Goal: Information Seeking & Learning: Learn about a topic

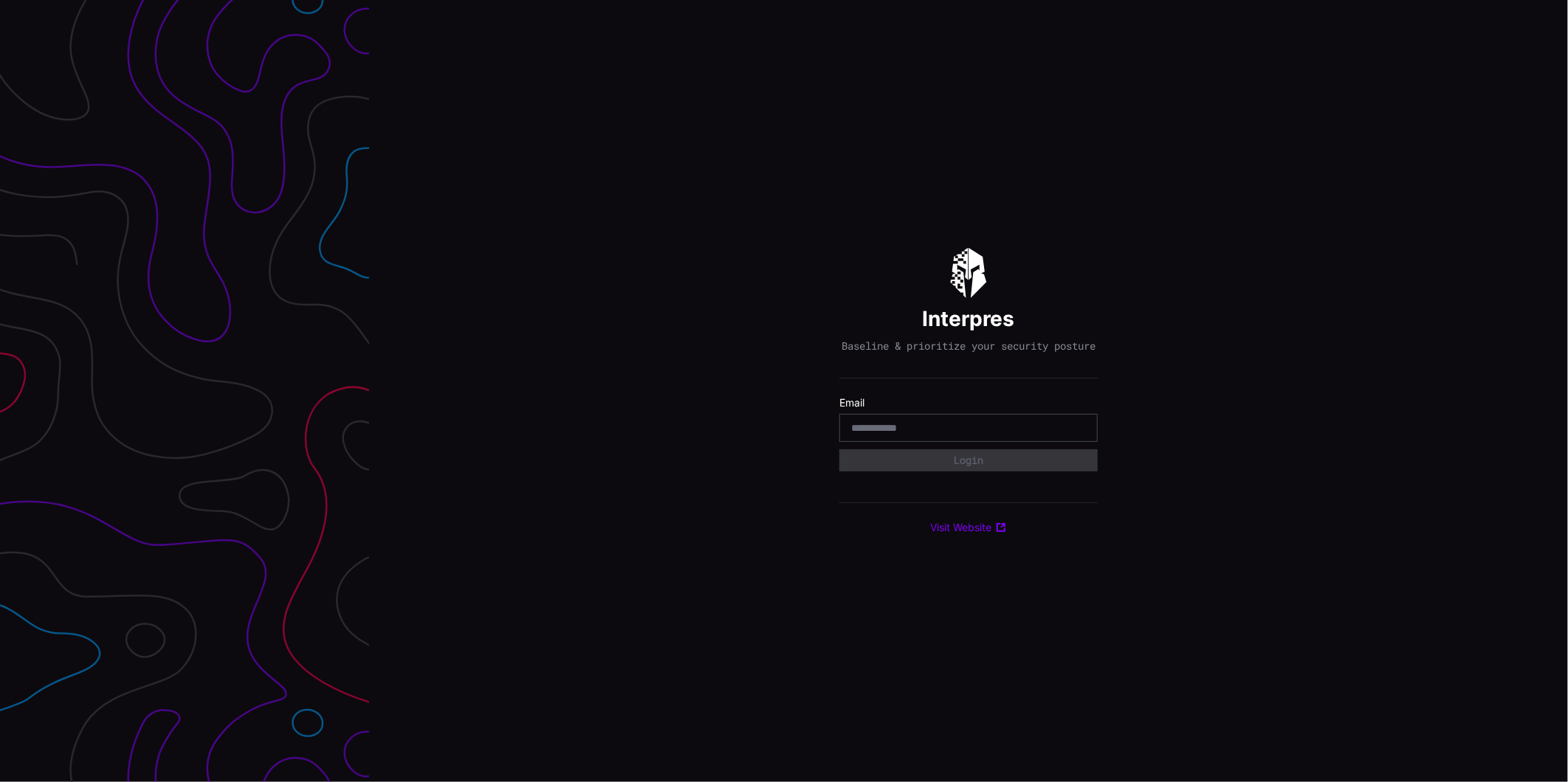
click at [904, 410] on label "Email" at bounding box center [968, 403] width 258 height 13
click at [905, 423] on div at bounding box center [968, 428] width 258 height 28
click at [905, 425] on div at bounding box center [968, 428] width 258 height 28
click at [906, 430] on input "email" at bounding box center [969, 427] width 235 height 13
type input "**********"
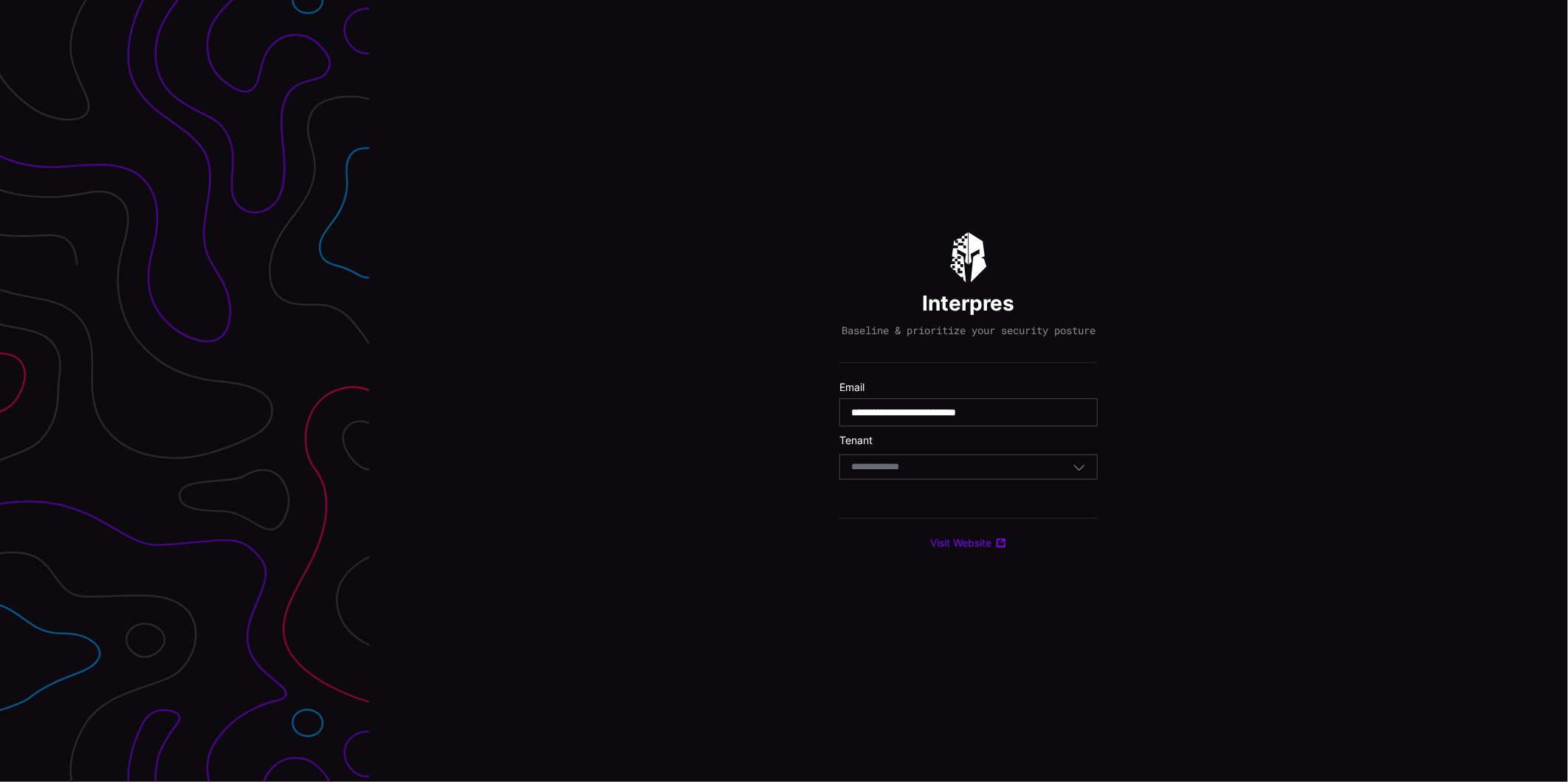
click at [932, 470] on div "Select Tenant" at bounding box center [962, 467] width 222 height 13
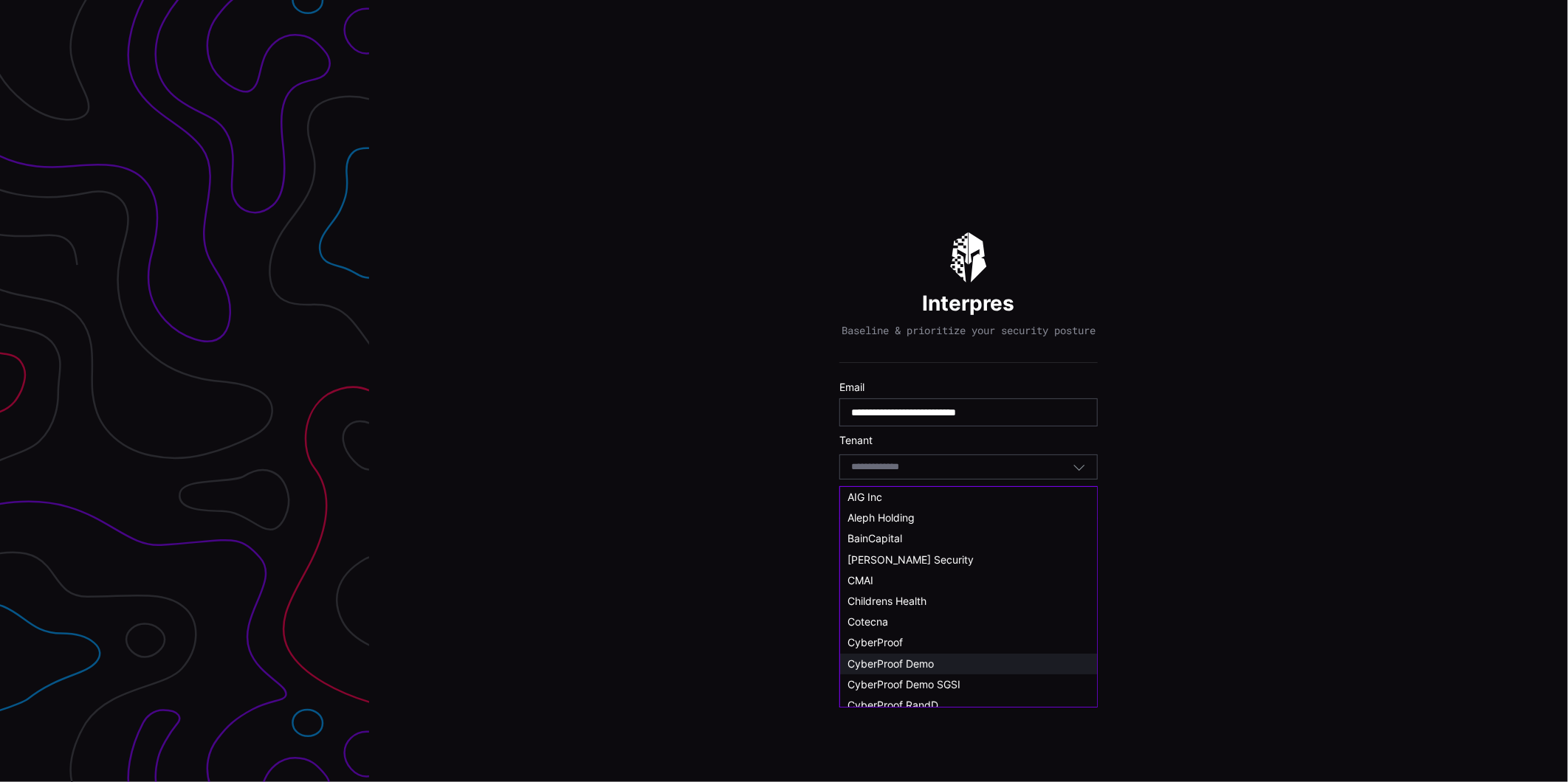
click at [928, 662] on span "CyberProof Demo" at bounding box center [891, 664] width 87 height 12
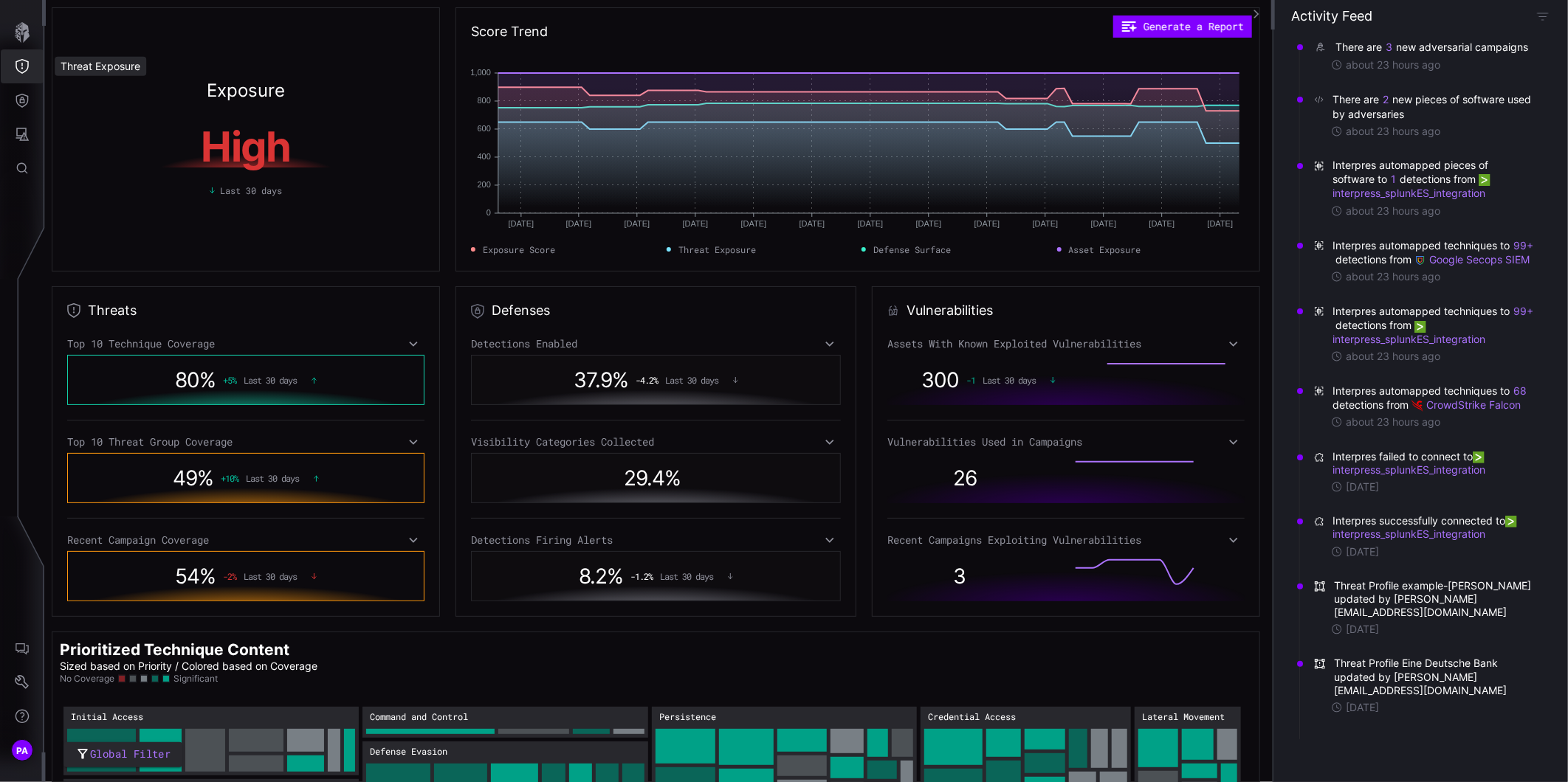
click at [15, 63] on icon "Threat Exposure" at bounding box center [22, 66] width 15 height 15
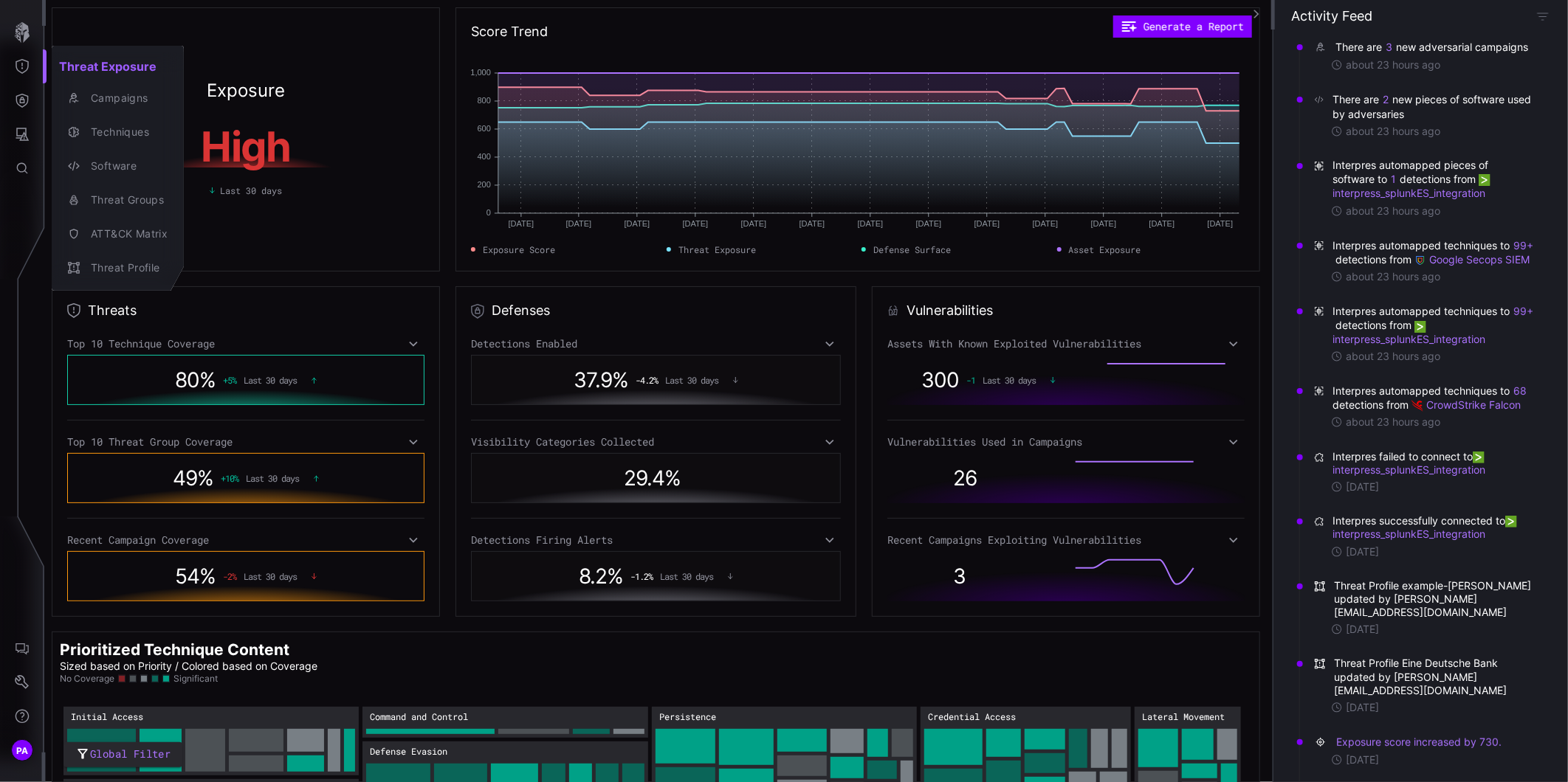
click at [26, 102] on div at bounding box center [784, 391] width 1568 height 782
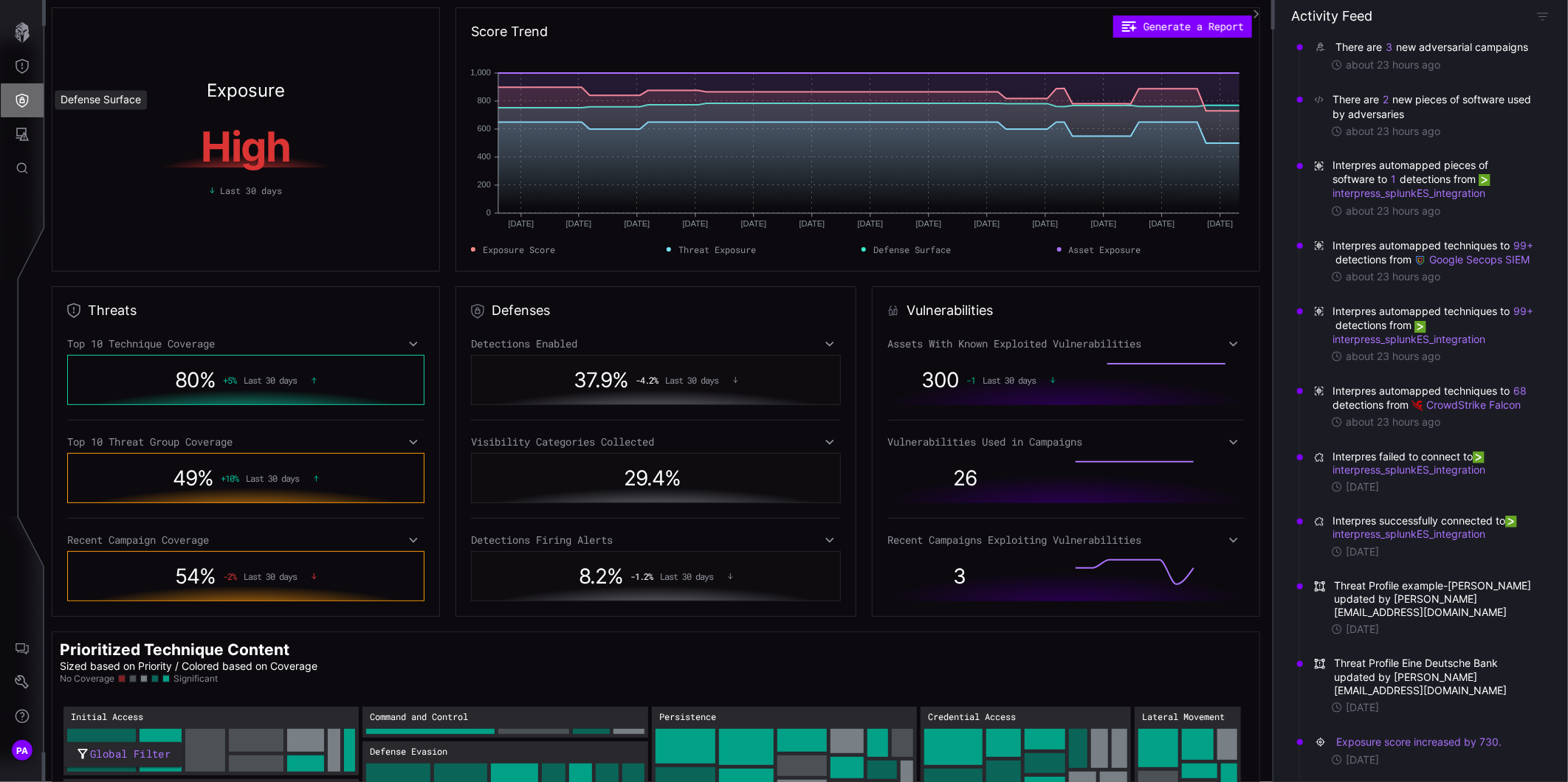
click at [17, 103] on icon "Defense Surface" at bounding box center [22, 100] width 15 height 15
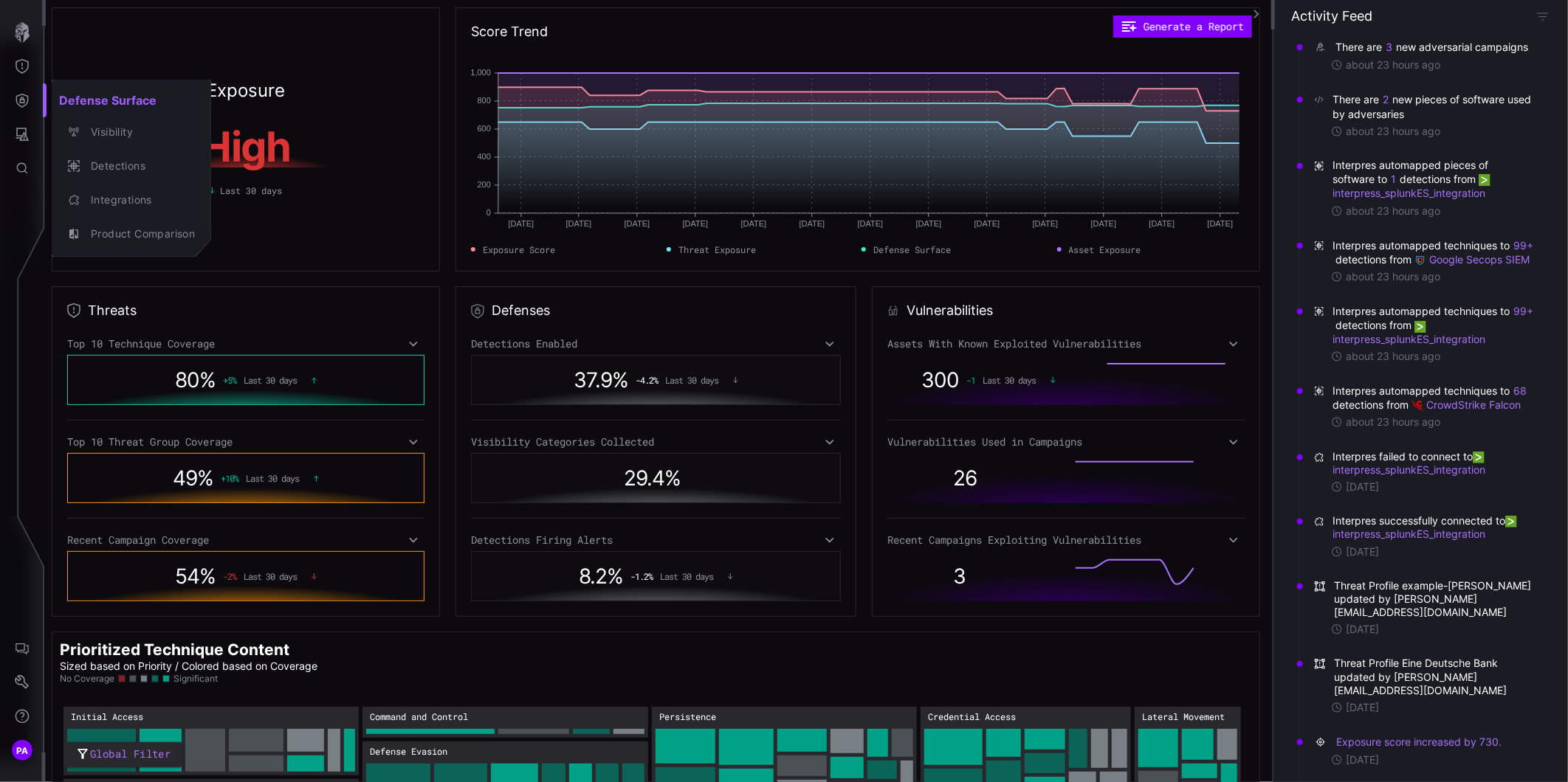
click at [27, 128] on div at bounding box center [784, 391] width 1568 height 782
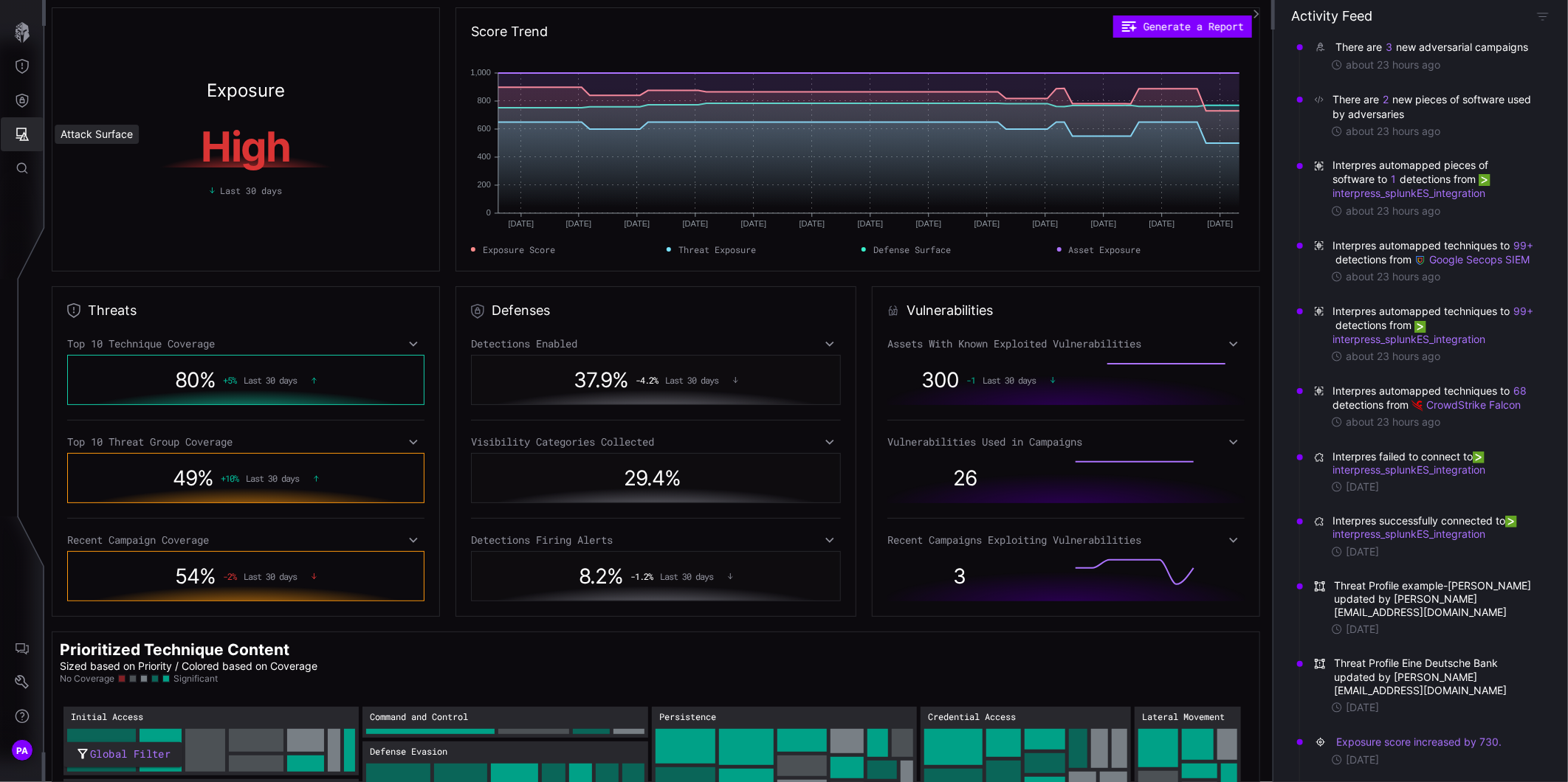
click at [27, 129] on icon "Attack Surface" at bounding box center [22, 134] width 15 height 15
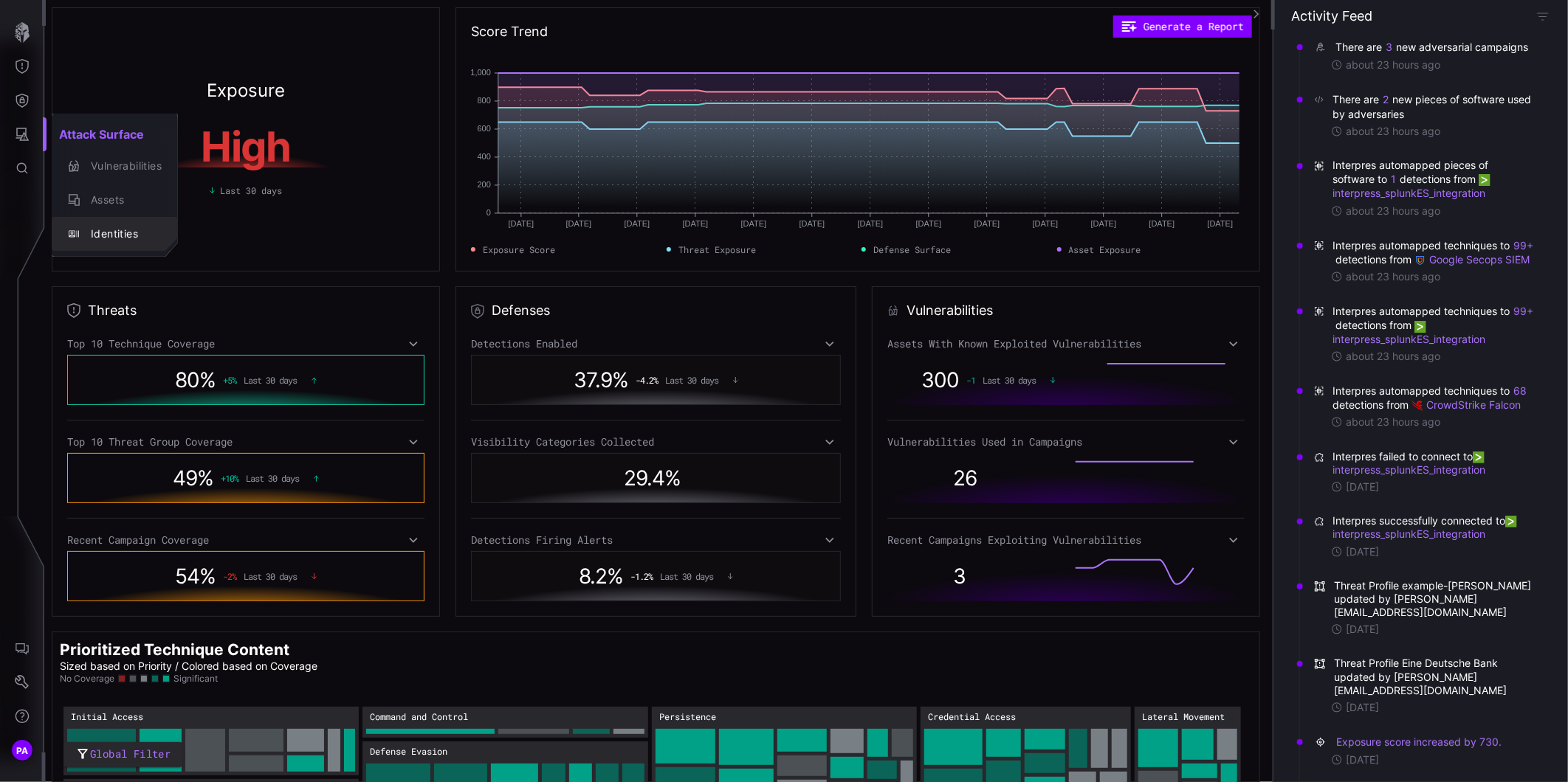
click at [104, 228] on div "Identities" at bounding box center [122, 234] width 78 height 18
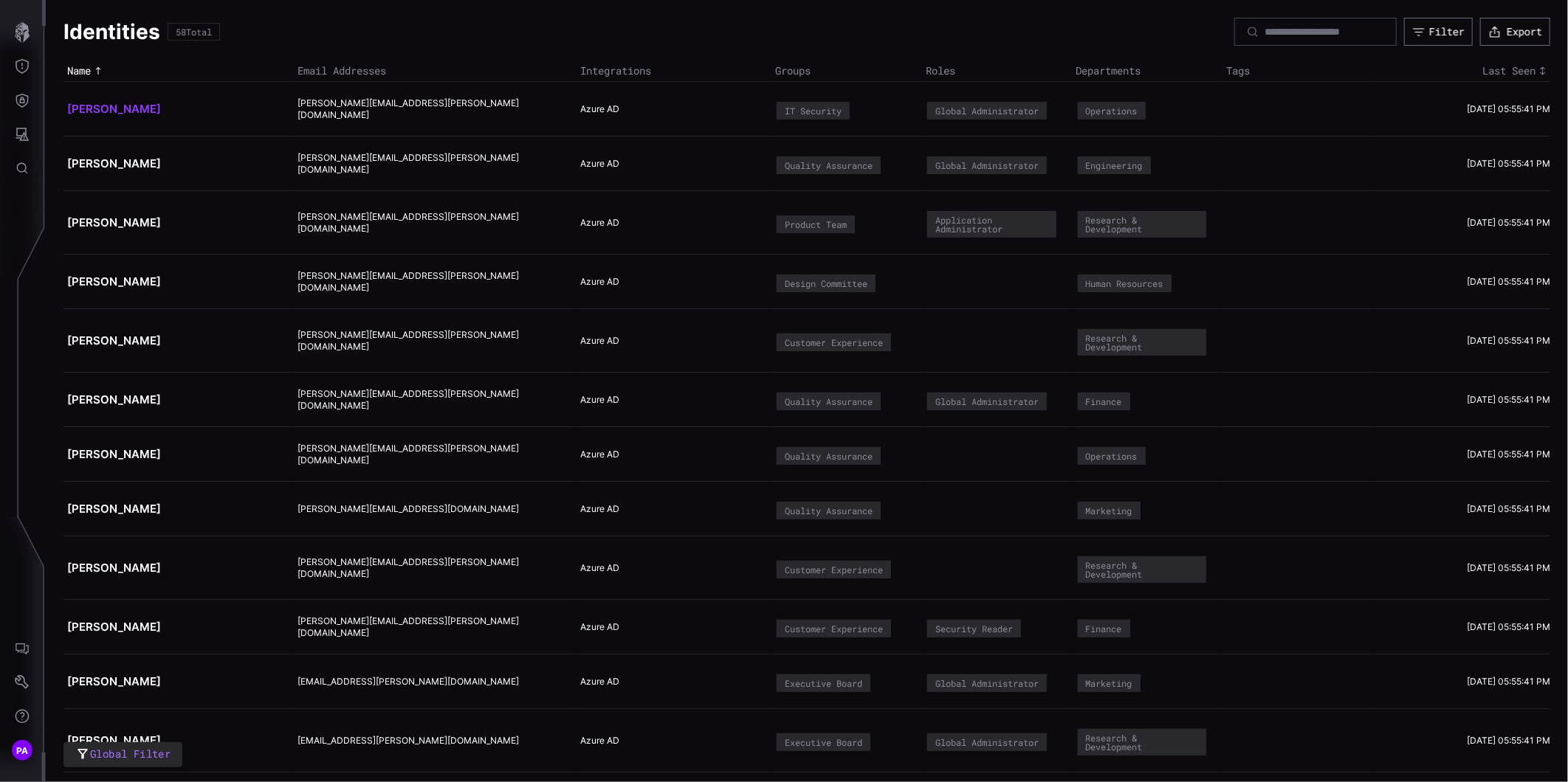
click at [118, 106] on link "[PERSON_NAME]" at bounding box center [114, 109] width 94 height 14
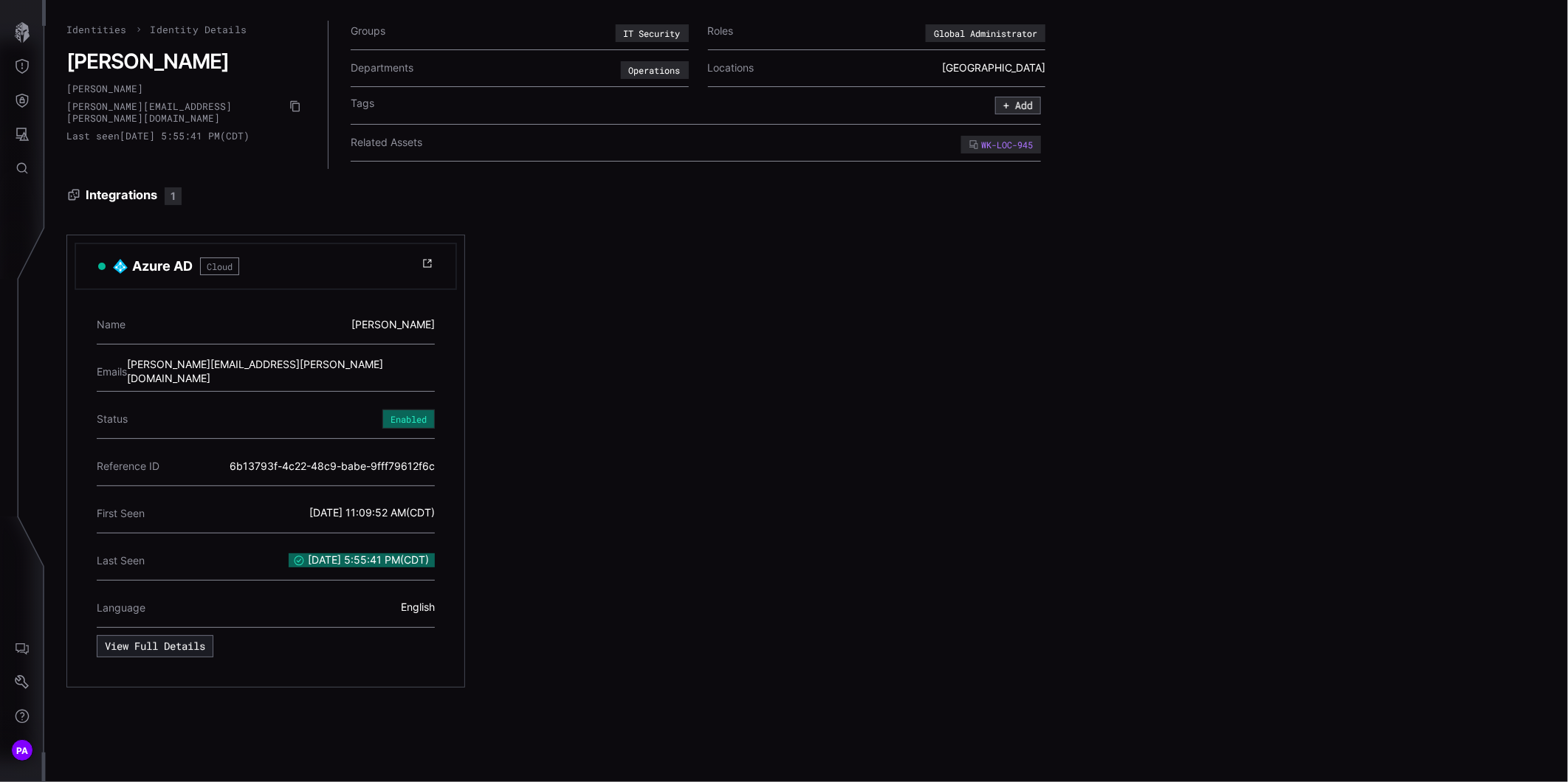
click at [647, 313] on div "Azure AD Cloud Name [PERSON_NAME] Emails [PERSON_NAME][EMAIL_ADDRESS][PERSON_NA…" at bounding box center [679, 461] width 1225 height 453
click at [22, 31] on icon "button" at bounding box center [22, 32] width 21 height 21
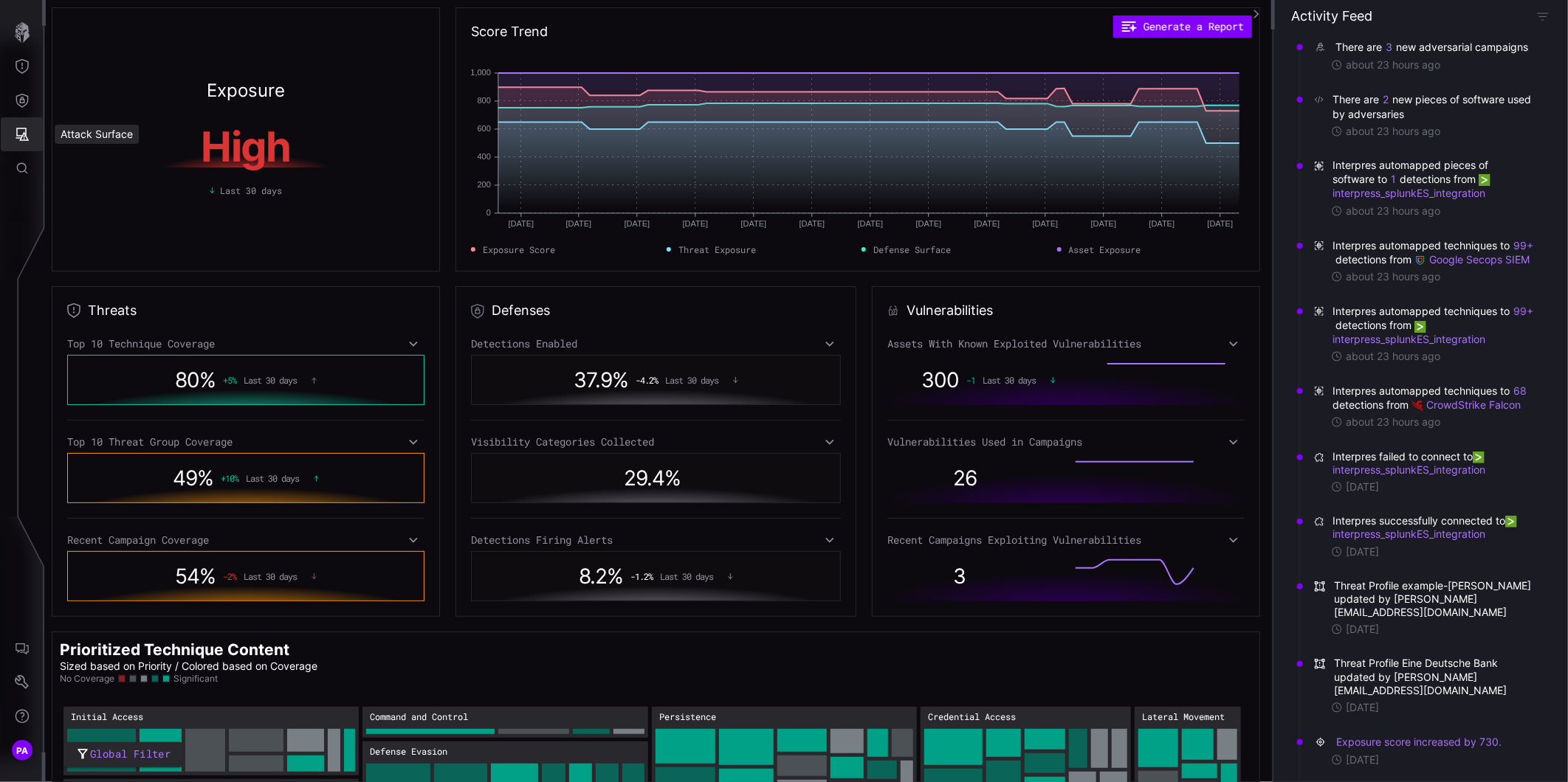
click at [21, 137] on icon "Attack Surface" at bounding box center [23, 134] width 13 height 13
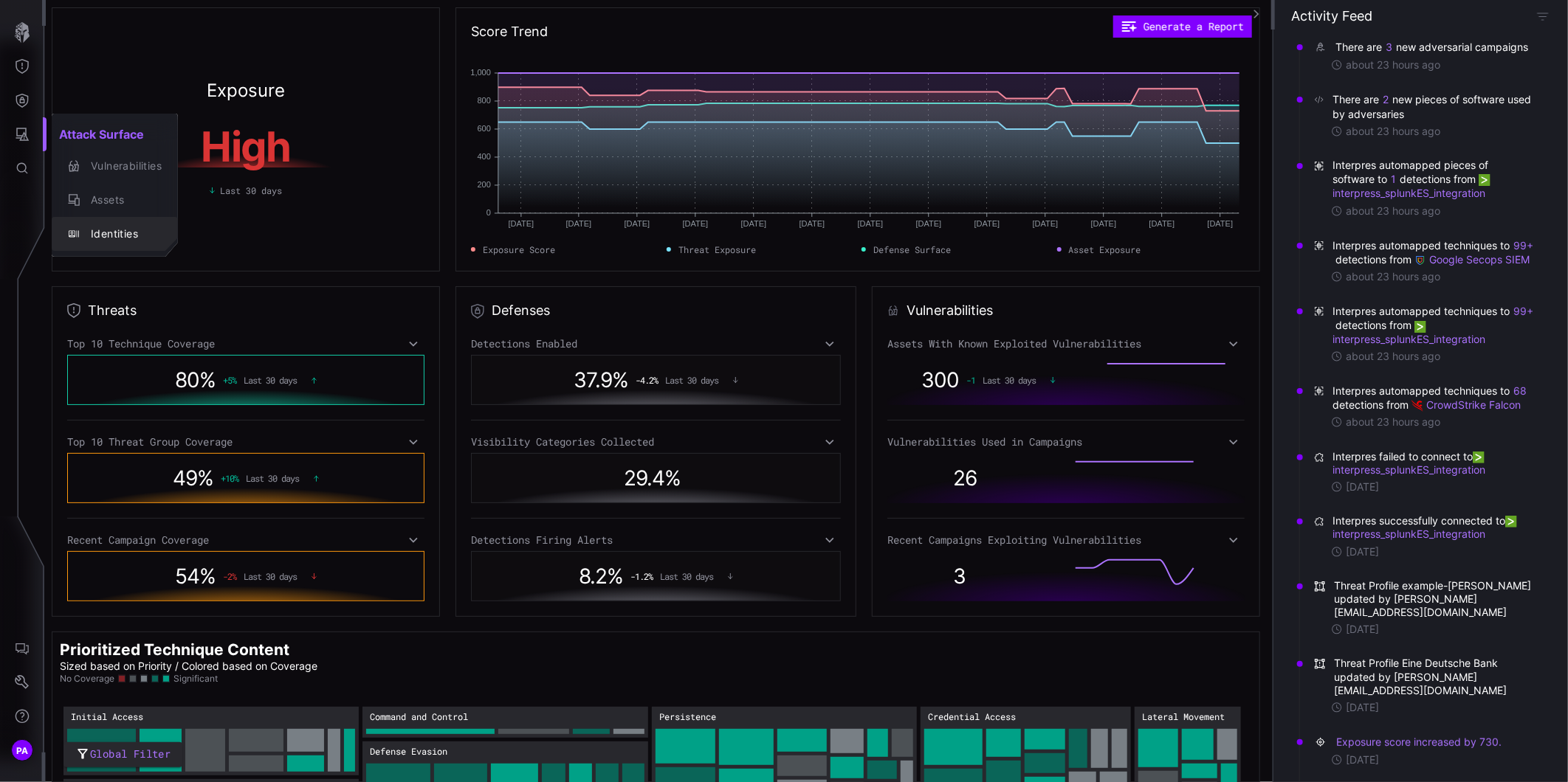
click at [103, 235] on div "Identities" at bounding box center [122, 234] width 78 height 18
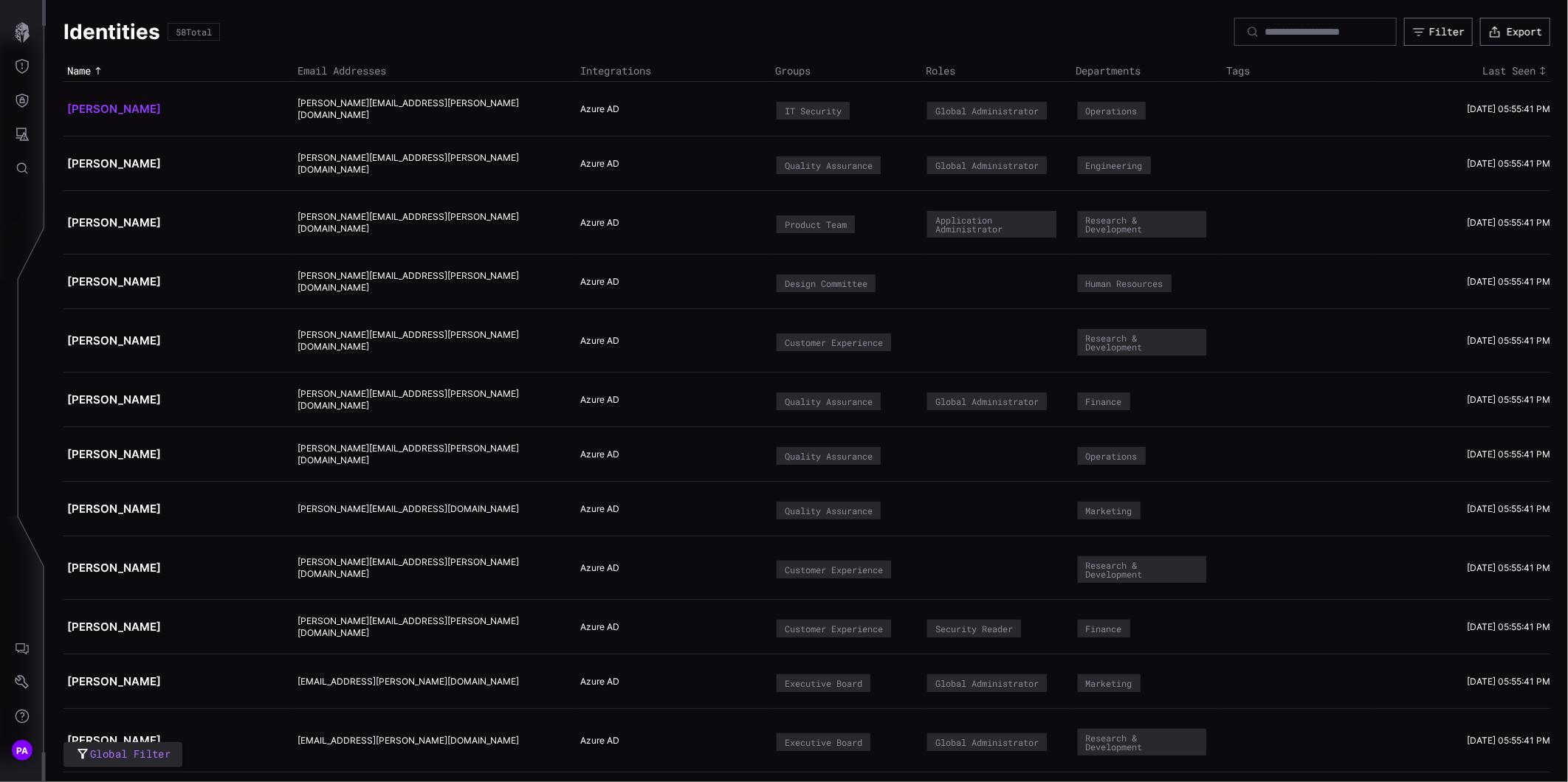
click at [101, 106] on link "[PERSON_NAME]" at bounding box center [114, 109] width 94 height 14
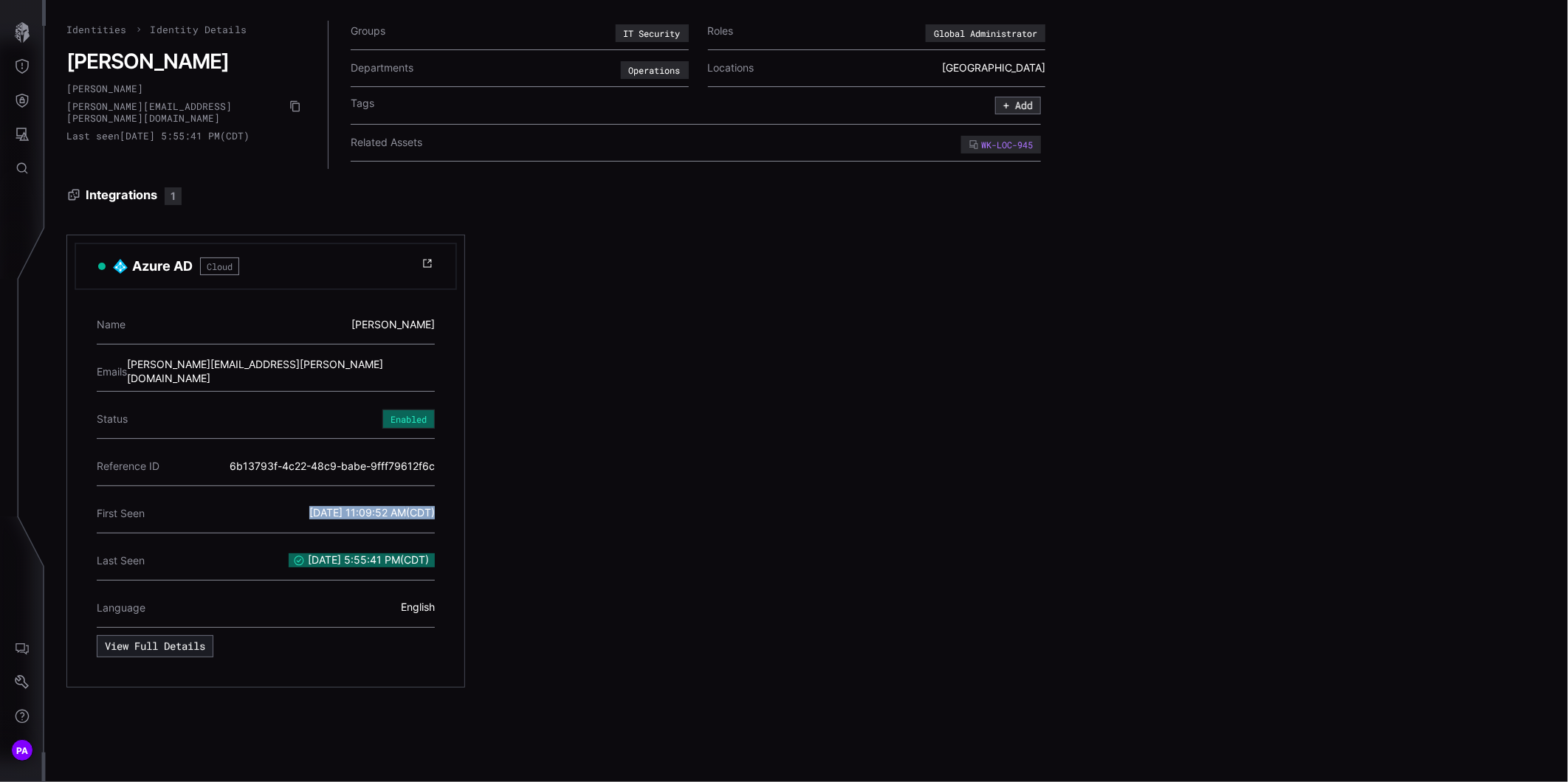
drag, startPoint x: 297, startPoint y: 510, endPoint x: 504, endPoint y: 508, distance: 207.0
click at [504, 508] on div "Azure AD Cloud Name [PERSON_NAME] Emails [PERSON_NAME][EMAIL_ADDRESS][PERSON_NA…" at bounding box center [679, 461] width 1225 height 453
click at [583, 417] on div "Azure AD Cloud Name [PERSON_NAME] Emails [PERSON_NAME][EMAIL_ADDRESS][PERSON_NA…" at bounding box center [679, 461] width 1225 height 453
click at [145, 643] on button "View Full Details" at bounding box center [155, 646] width 113 height 21
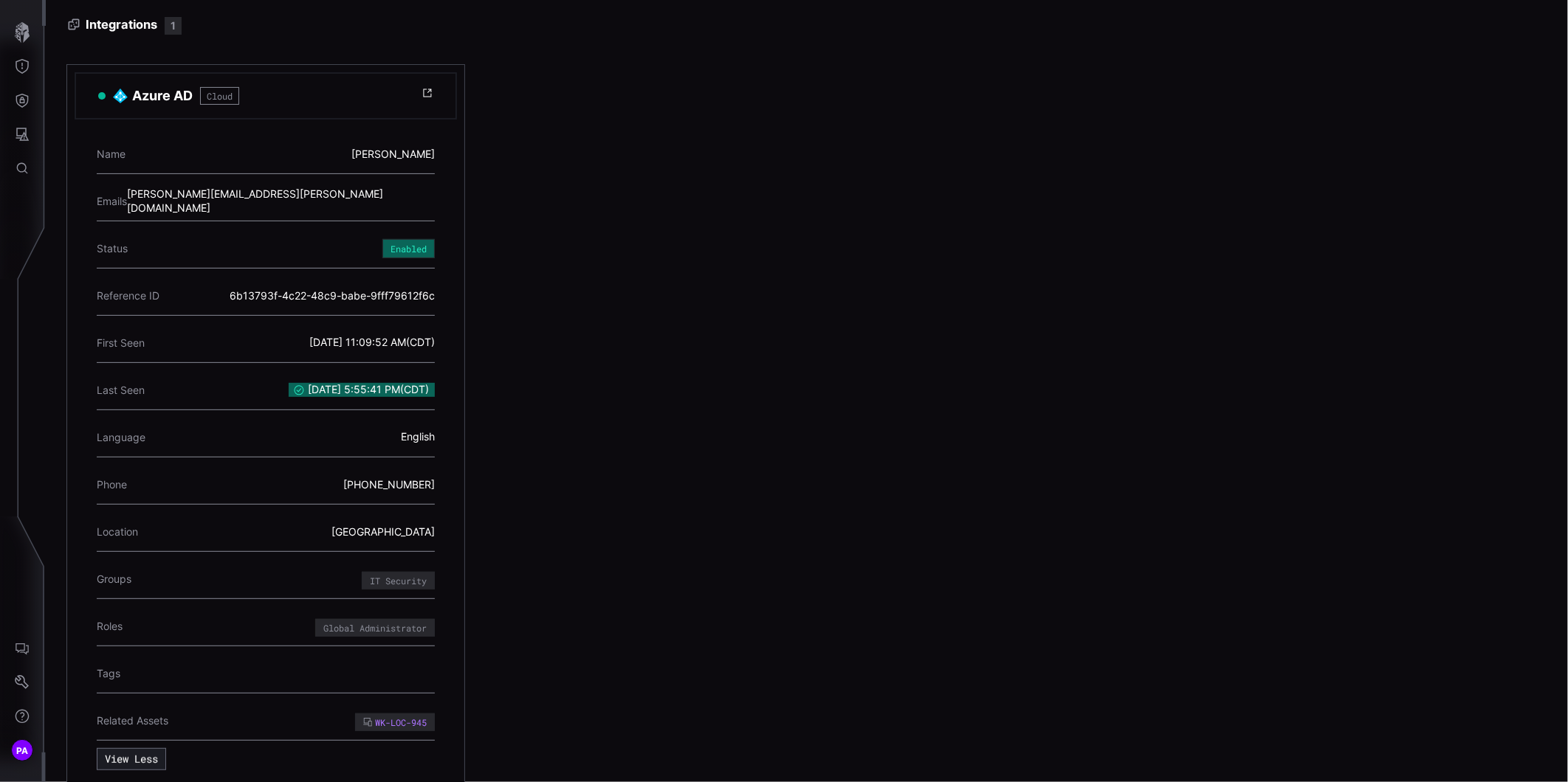
scroll to position [195, 0]
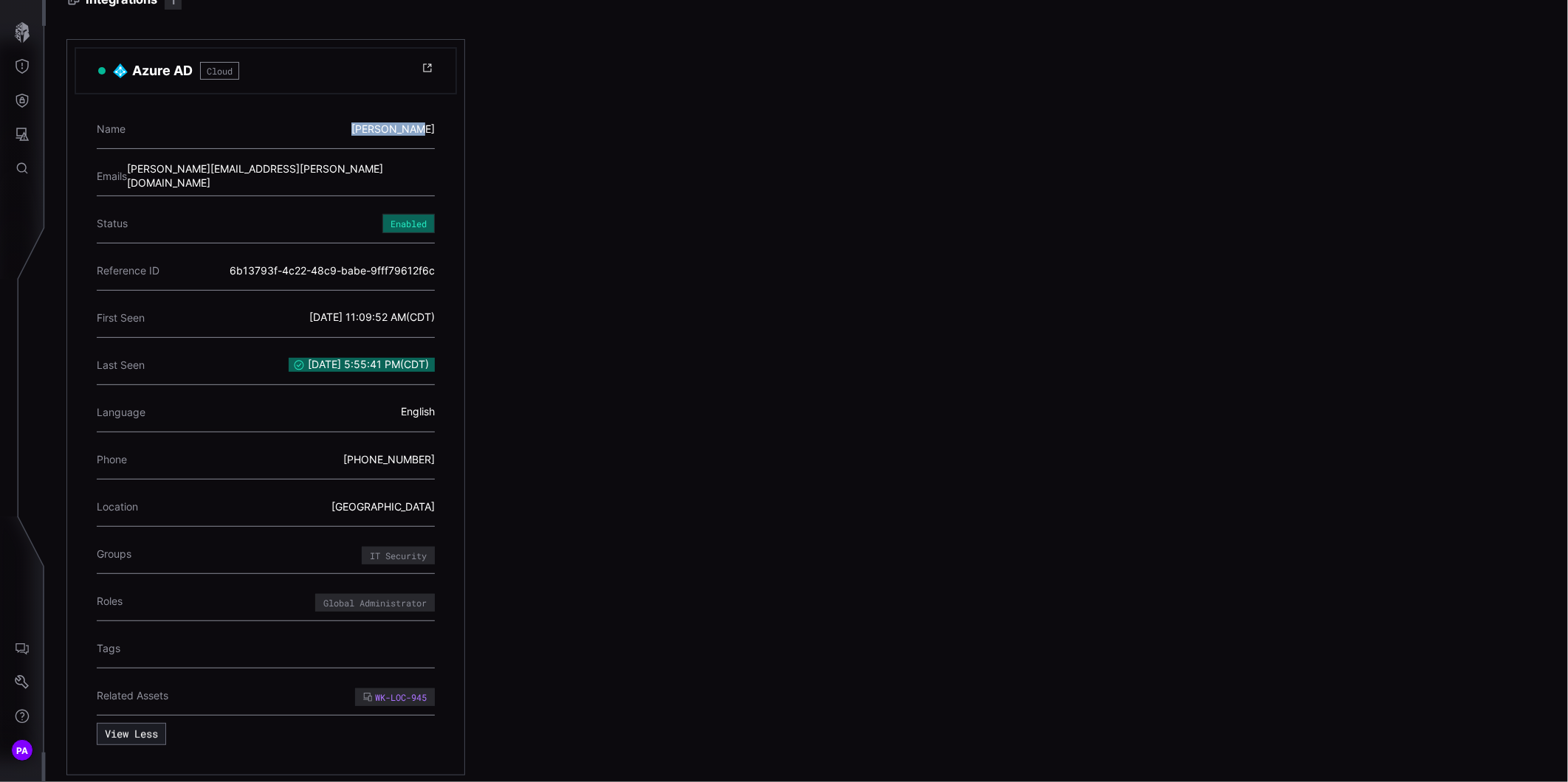
drag, startPoint x: 369, startPoint y: 121, endPoint x: 463, endPoint y: 127, distance: 94.2
click at [463, 127] on section "Azure AD Cloud Name [PERSON_NAME] Emails [PERSON_NAME][EMAIL_ADDRESS][PERSON_NA…" at bounding box center [265, 407] width 399 height 736
click at [381, 125] on div "[PERSON_NAME]" at bounding box center [392, 129] width 83 height 13
drag, startPoint x: 367, startPoint y: 125, endPoint x: 465, endPoint y: 129, distance: 98.1
click at [465, 129] on div "Azure AD Cloud Name [PERSON_NAME] Emails [PERSON_NAME][EMAIL_ADDRESS][PERSON_NA…" at bounding box center [679, 407] width 1225 height 736
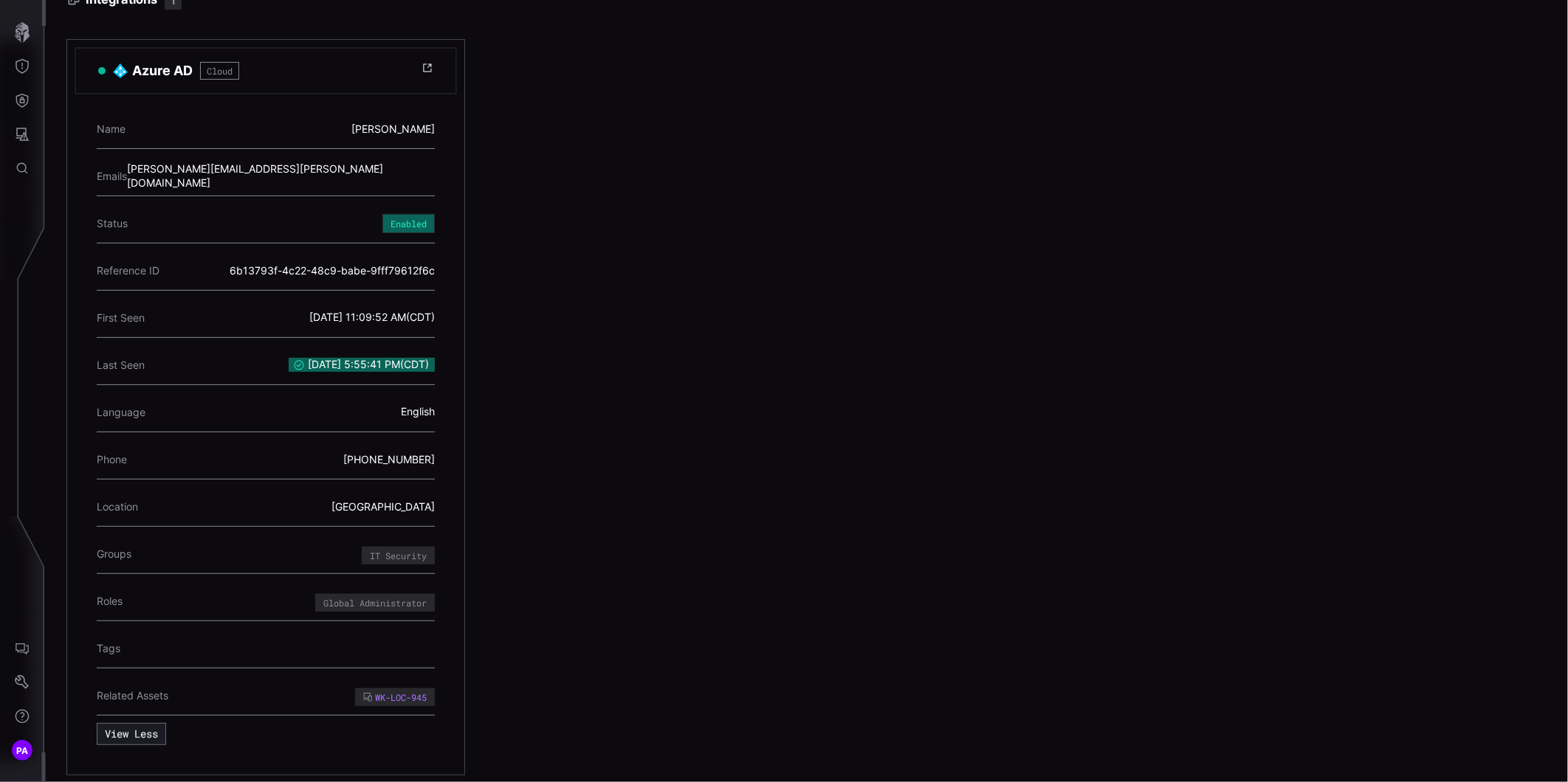
click at [246, 138] on div "Name [PERSON_NAME]" at bounding box center [265, 130] width 338 height 40
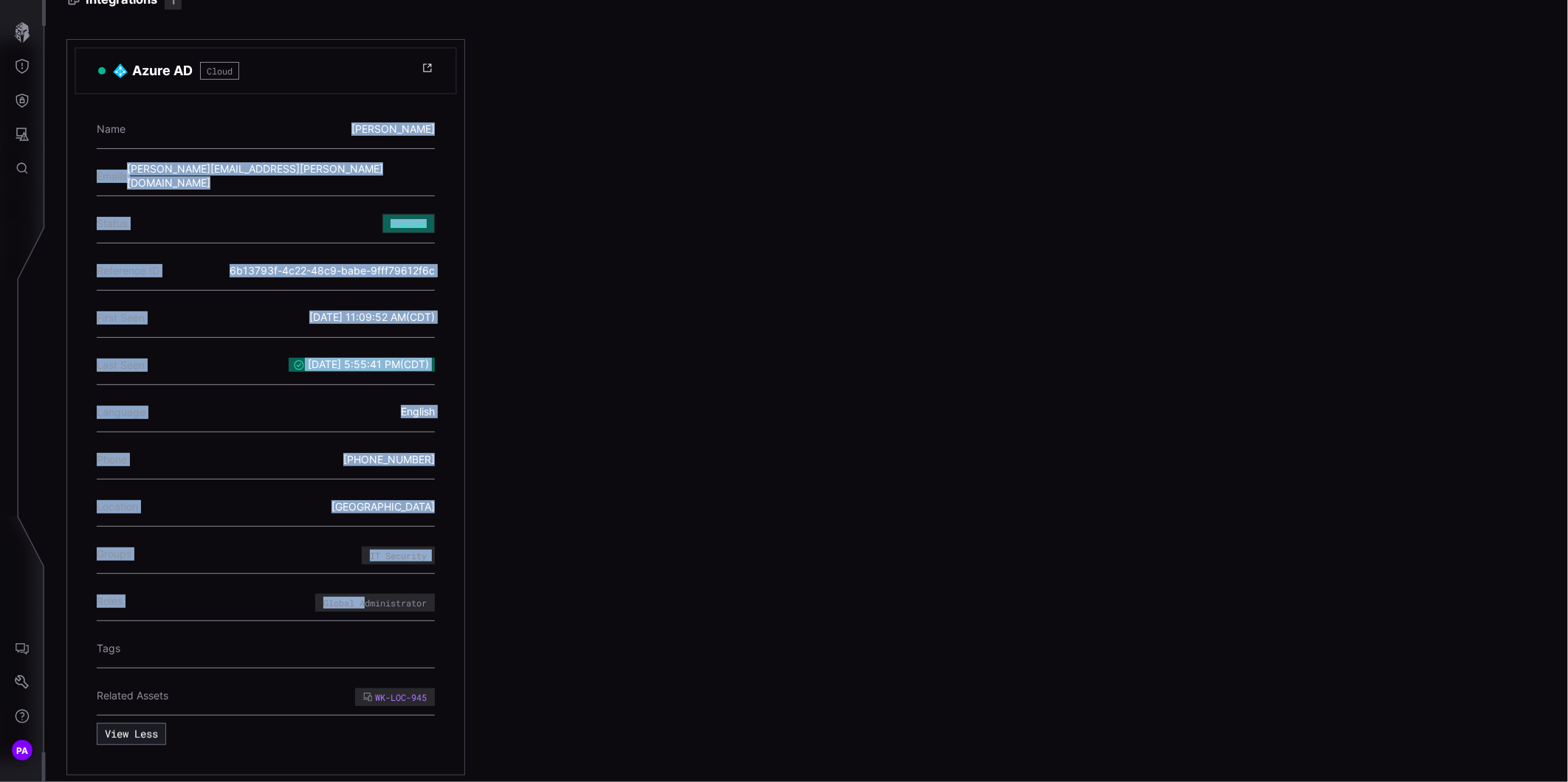
drag, startPoint x: 238, startPoint y: 129, endPoint x: 519, endPoint y: 588, distance: 538.2
click at [519, 588] on div "Azure AD Cloud Name [PERSON_NAME] Emails [PERSON_NAME][EMAIL_ADDRESS][PERSON_NA…" at bounding box center [679, 407] width 1225 height 736
copy div "[PERSON_NAME] Emails [PERSON_NAME][EMAIL_ADDRESS][PERSON_NAME][DOMAIN_NAME] Sta…"
click at [541, 528] on div "Azure AD Cloud Name [PERSON_NAME] Emails [PERSON_NAME][EMAIL_ADDRESS][PERSON_NA…" at bounding box center [679, 407] width 1225 height 736
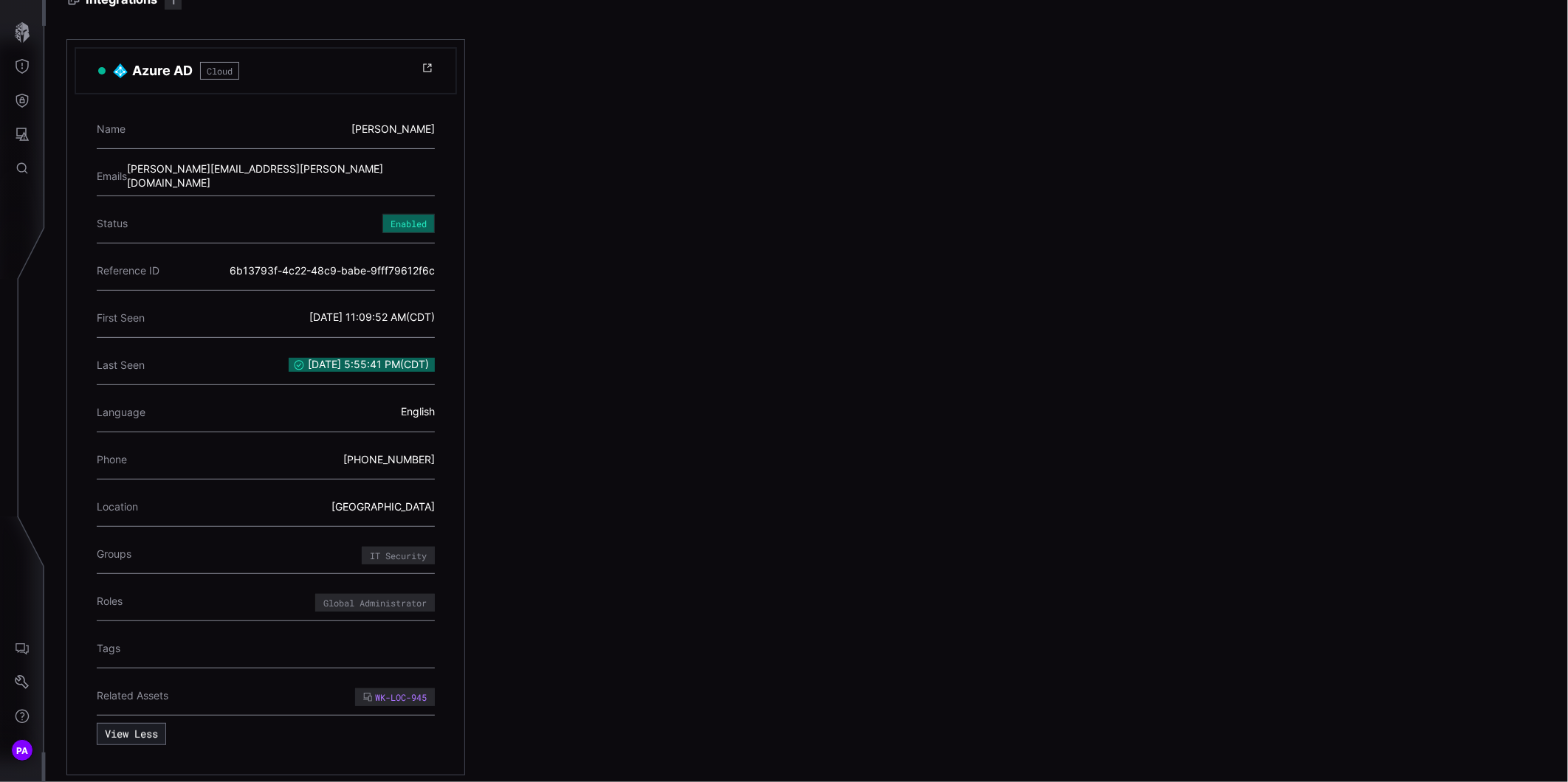
scroll to position [0, 0]
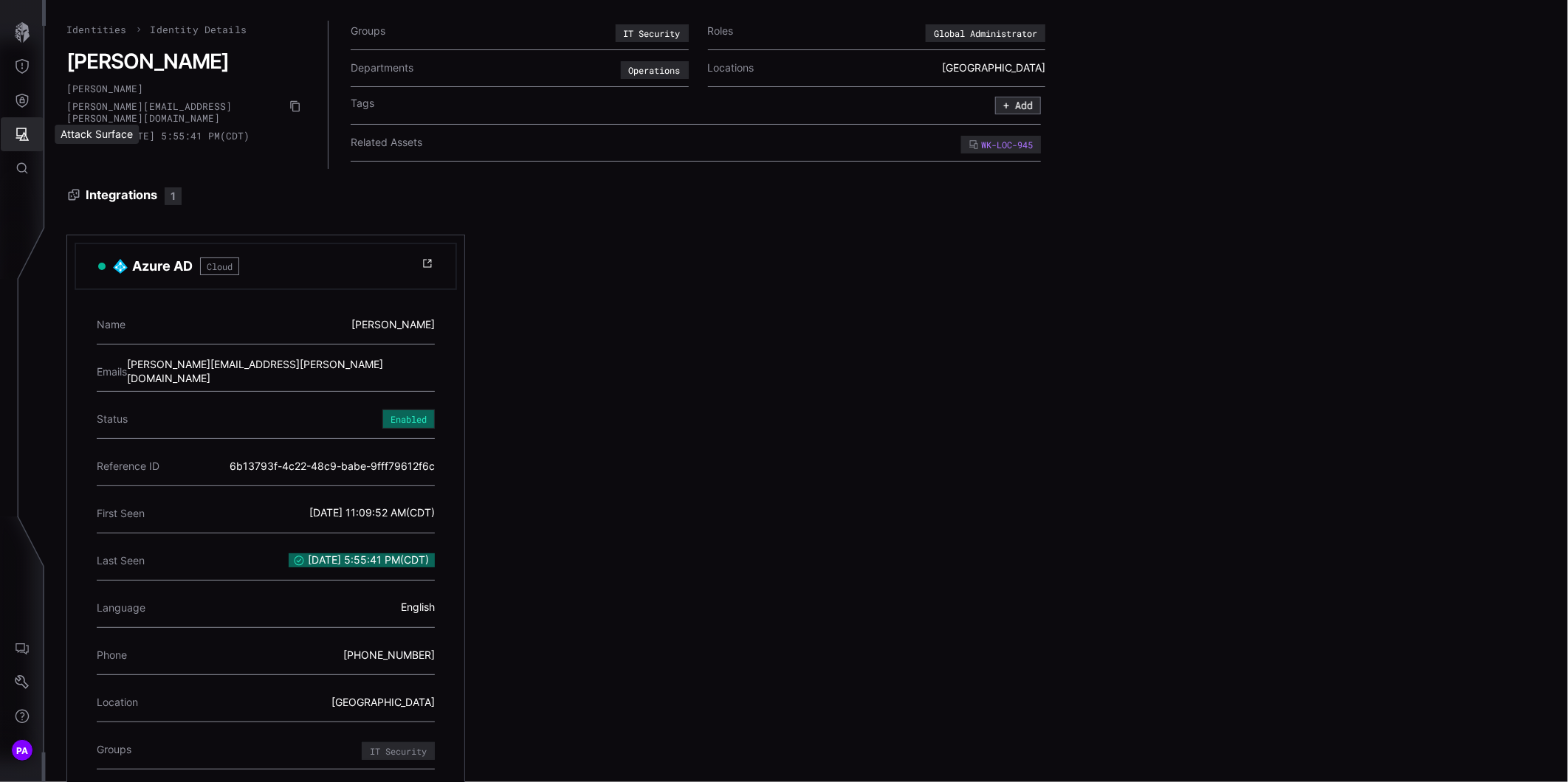
click at [31, 136] on button "Attack Surface" at bounding box center [22, 134] width 43 height 34
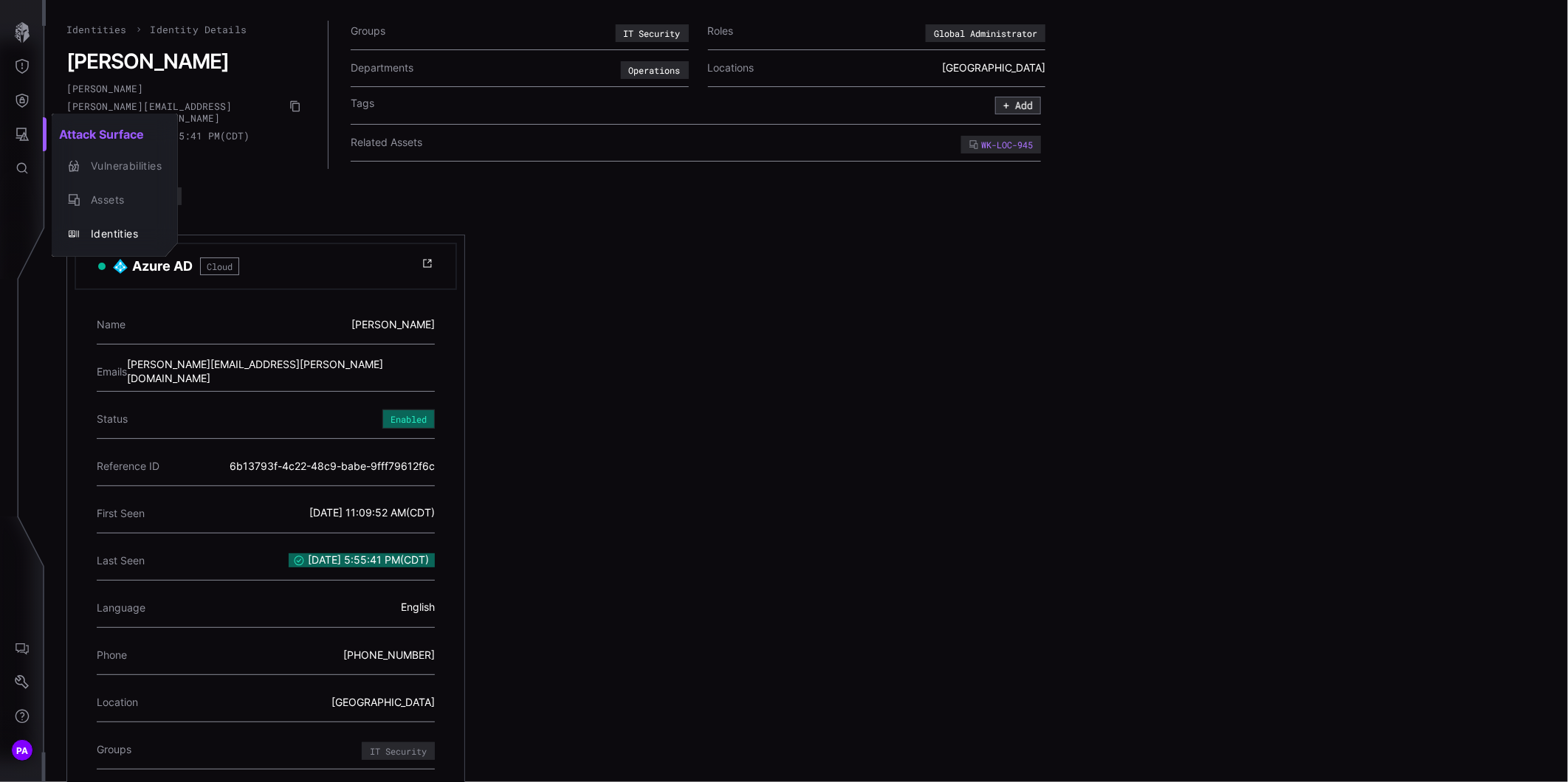
click at [635, 251] on div at bounding box center [784, 391] width 1568 height 782
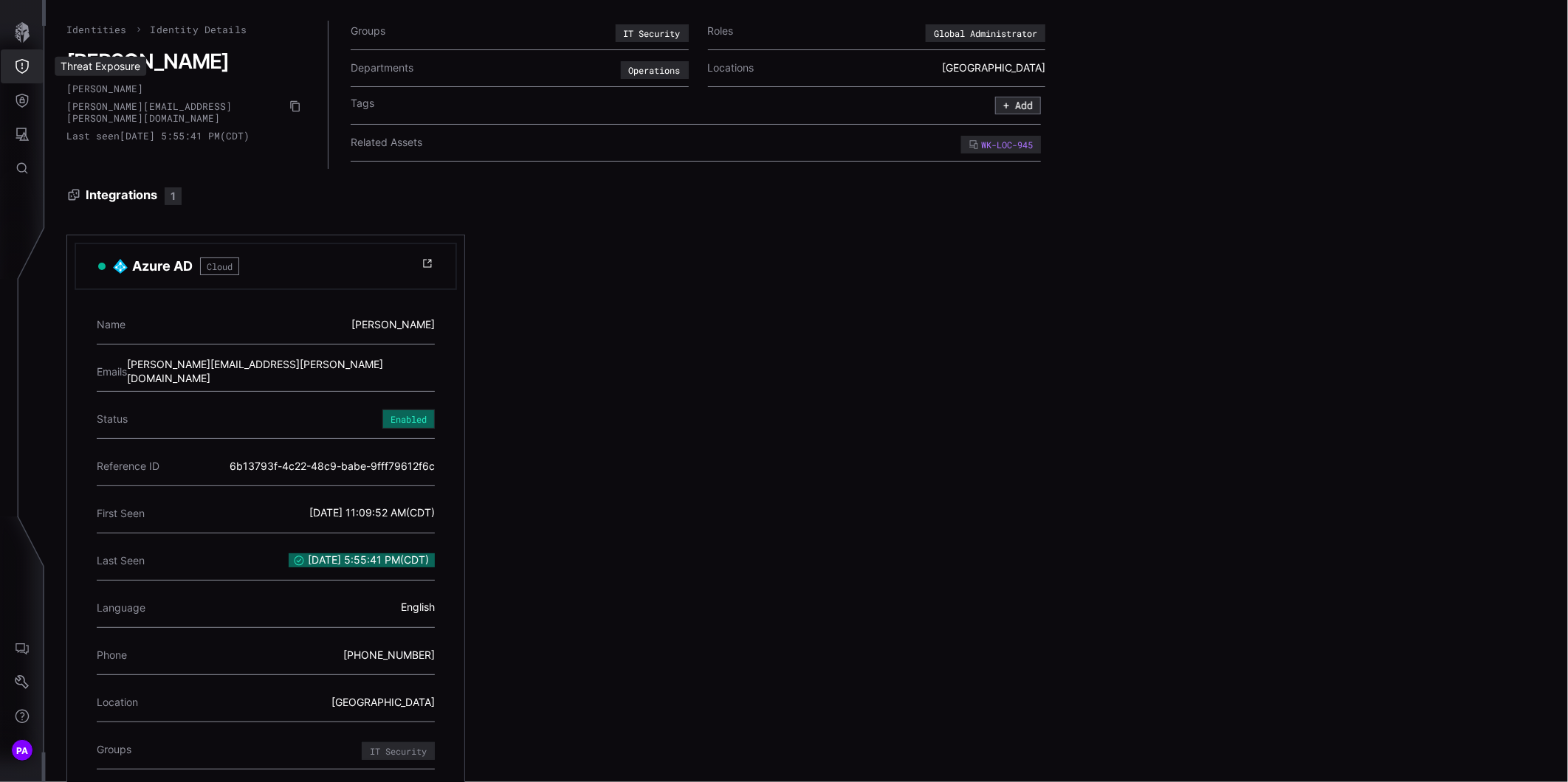
click at [25, 73] on icon "Threat Exposure" at bounding box center [22, 66] width 15 height 15
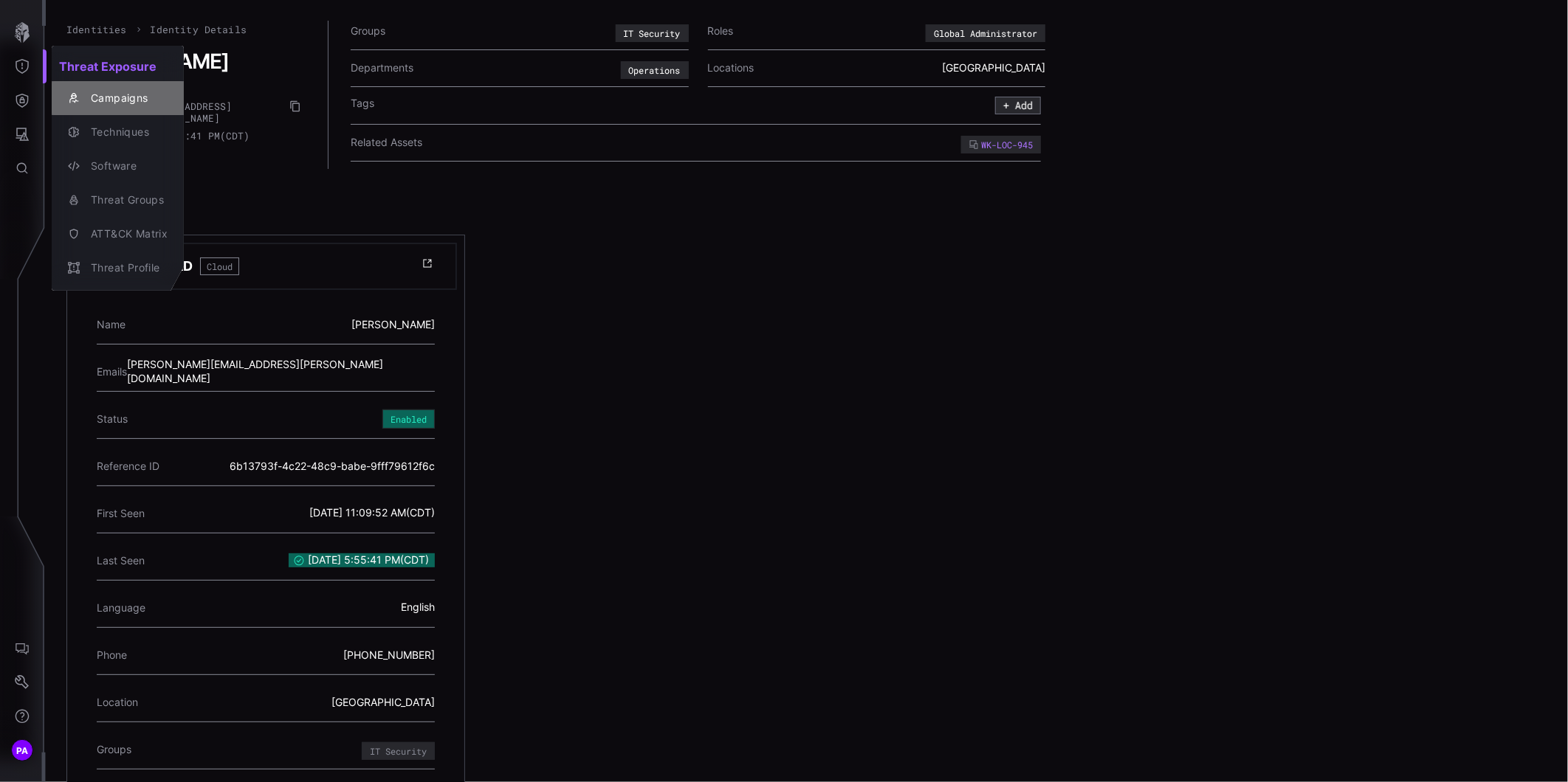
click at [116, 101] on div "Campaigns" at bounding box center [125, 98] width 84 height 18
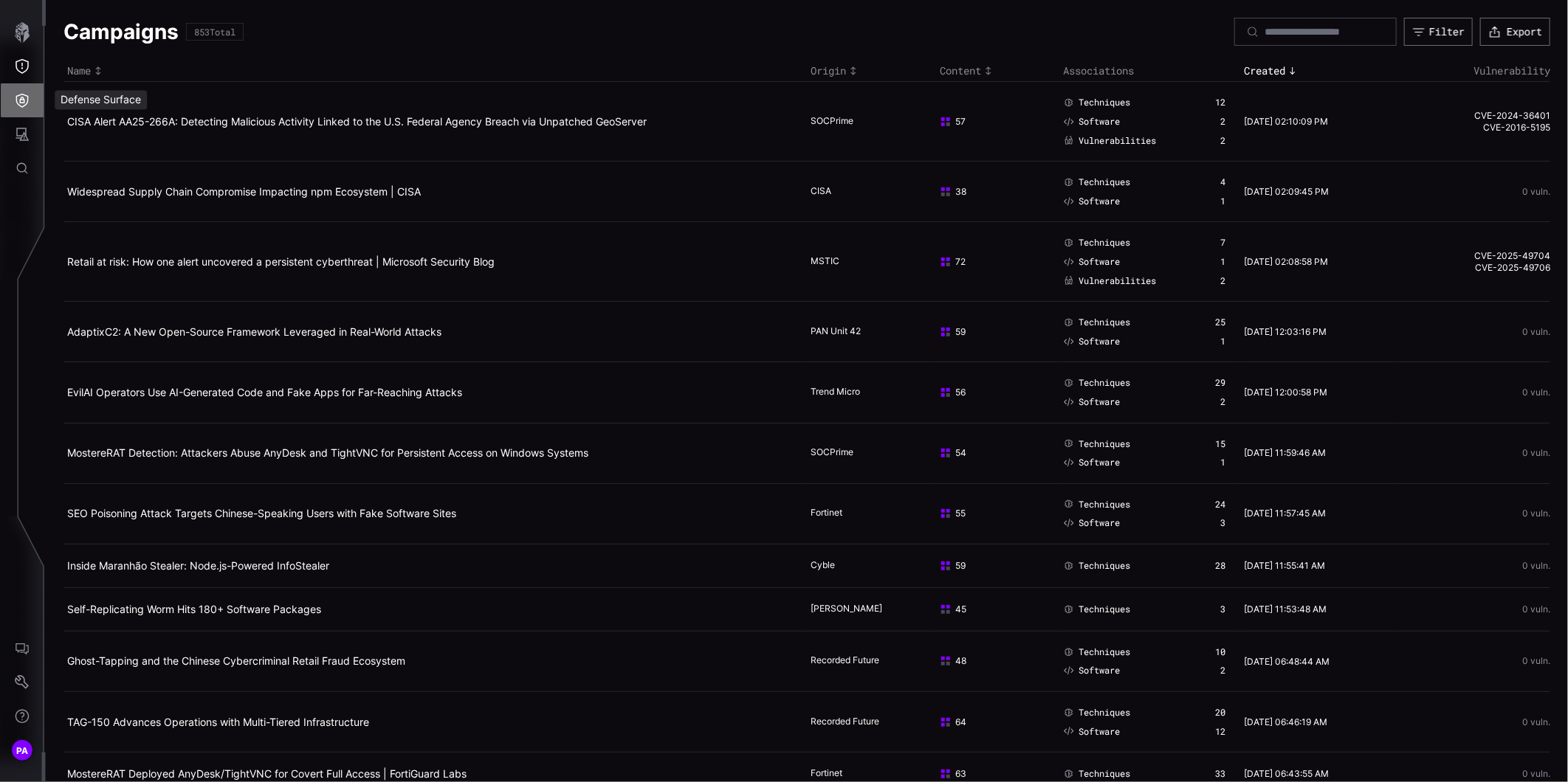
click at [24, 106] on icon "Defense Surface" at bounding box center [23, 101] width 12 height 14
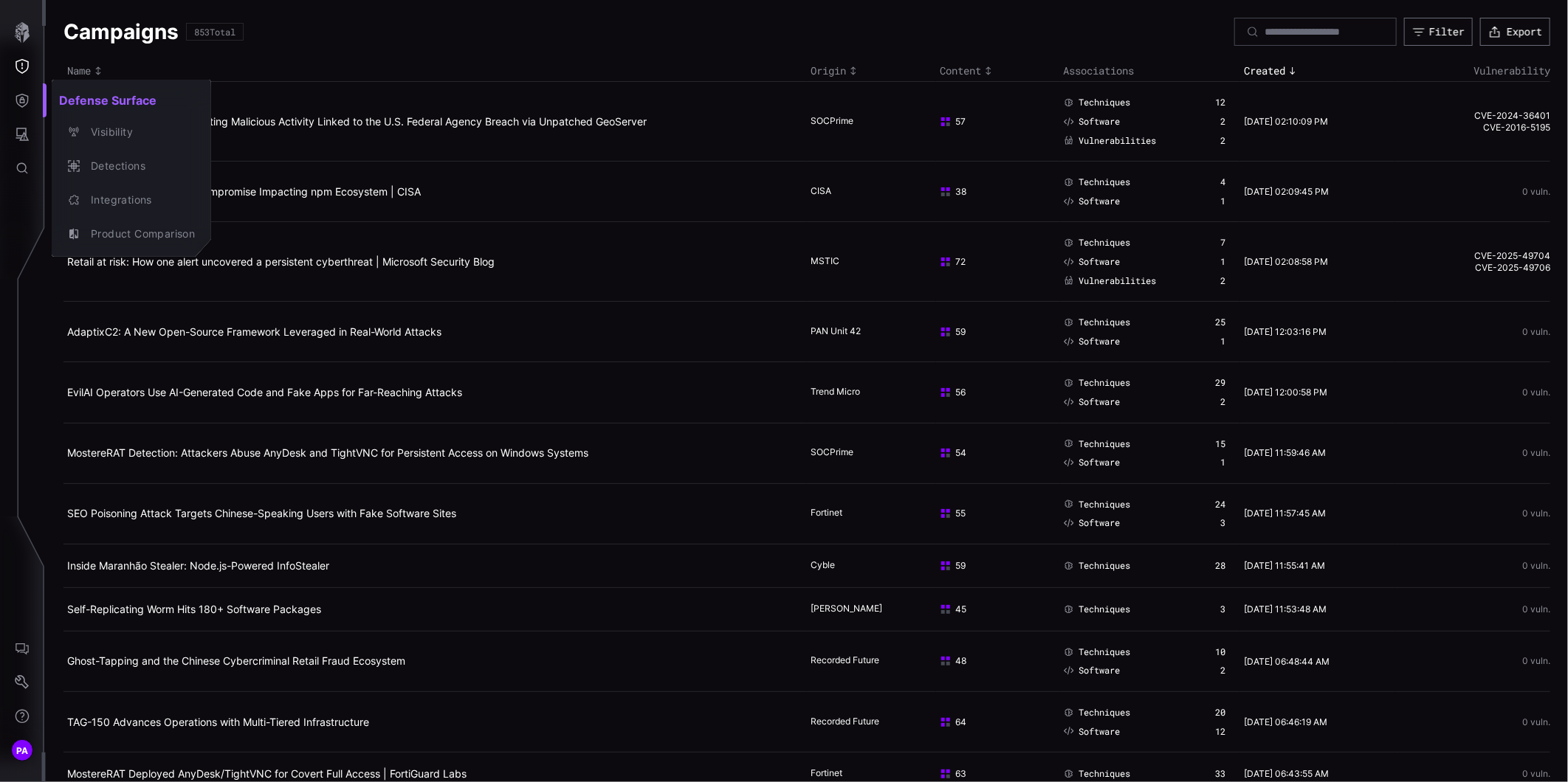
click at [28, 134] on div at bounding box center [784, 391] width 1568 height 782
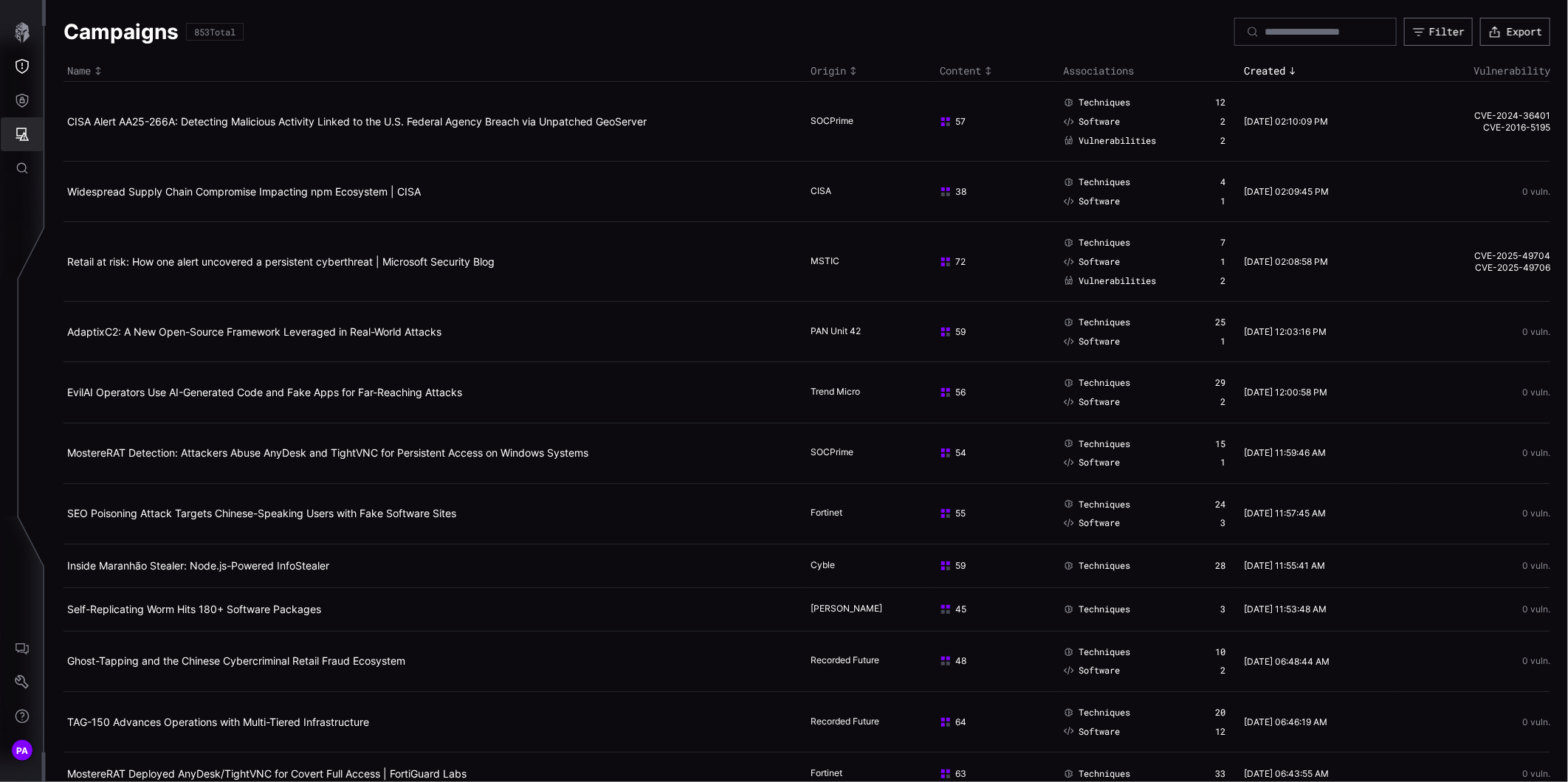
click at [18, 134] on icon "Attack Surface" at bounding box center [22, 134] width 15 height 15
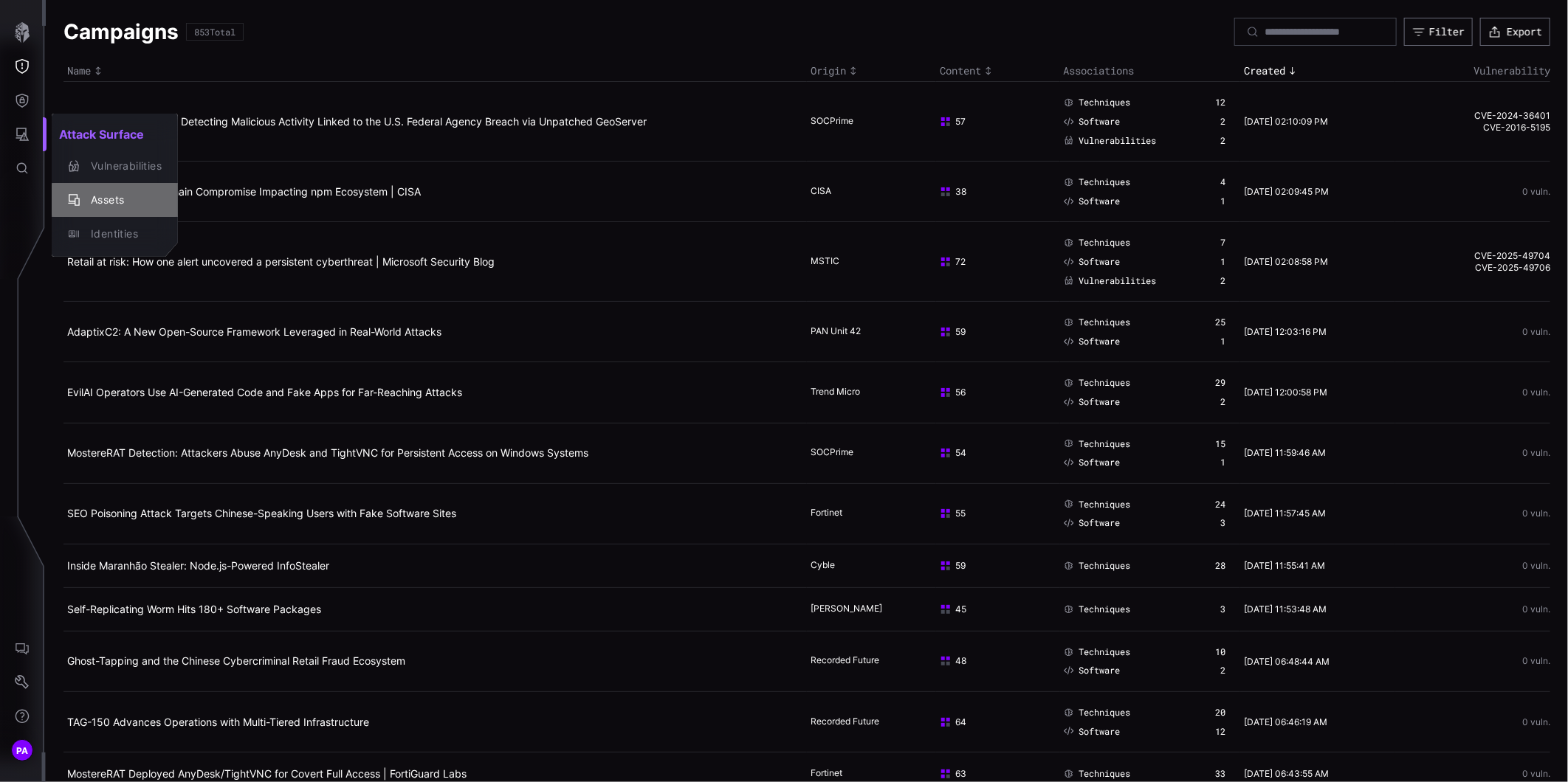
click at [98, 198] on div "Assets" at bounding box center [122, 200] width 78 height 18
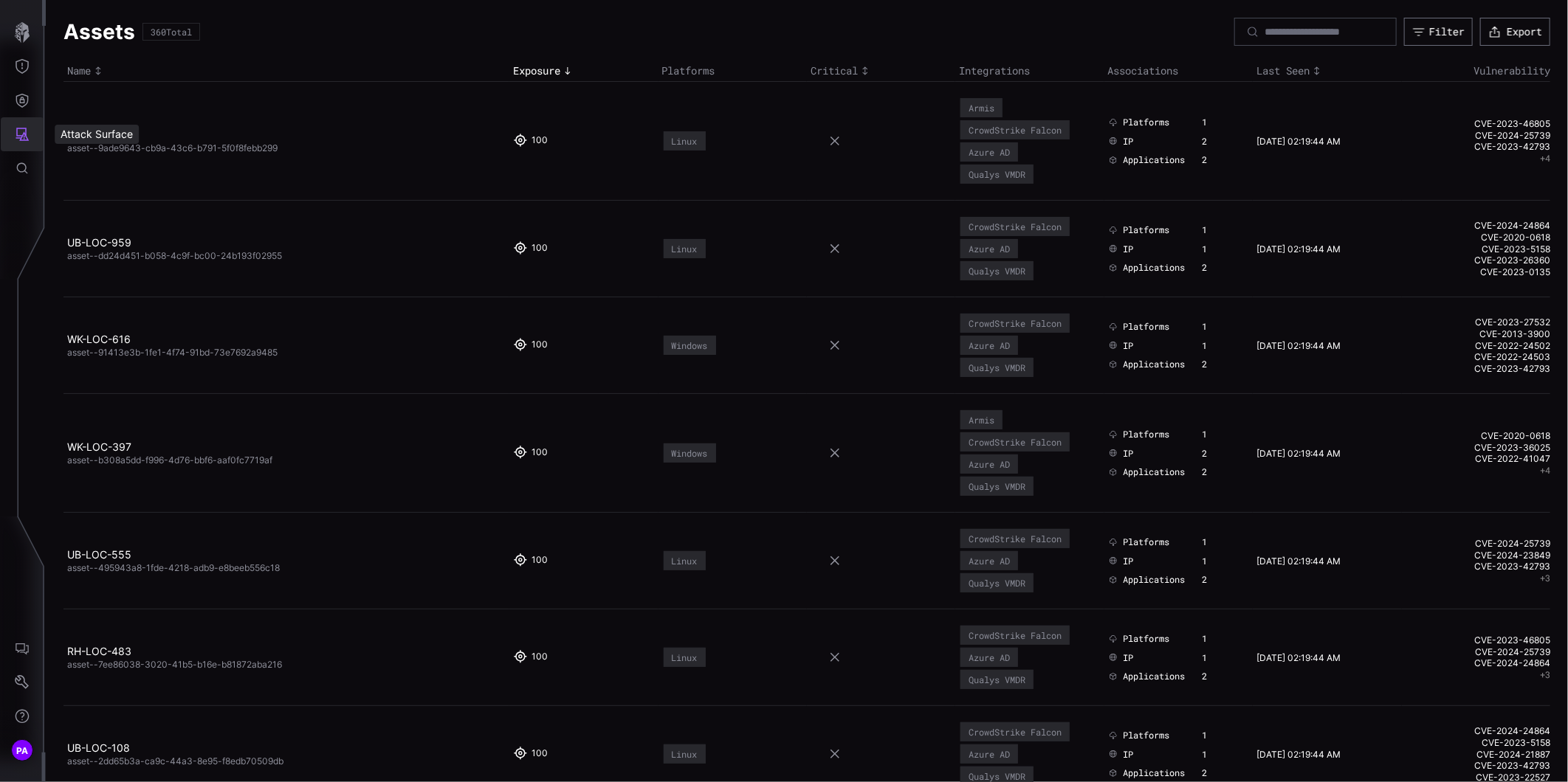
click at [28, 137] on icon "Attack Surface" at bounding box center [22, 134] width 15 height 15
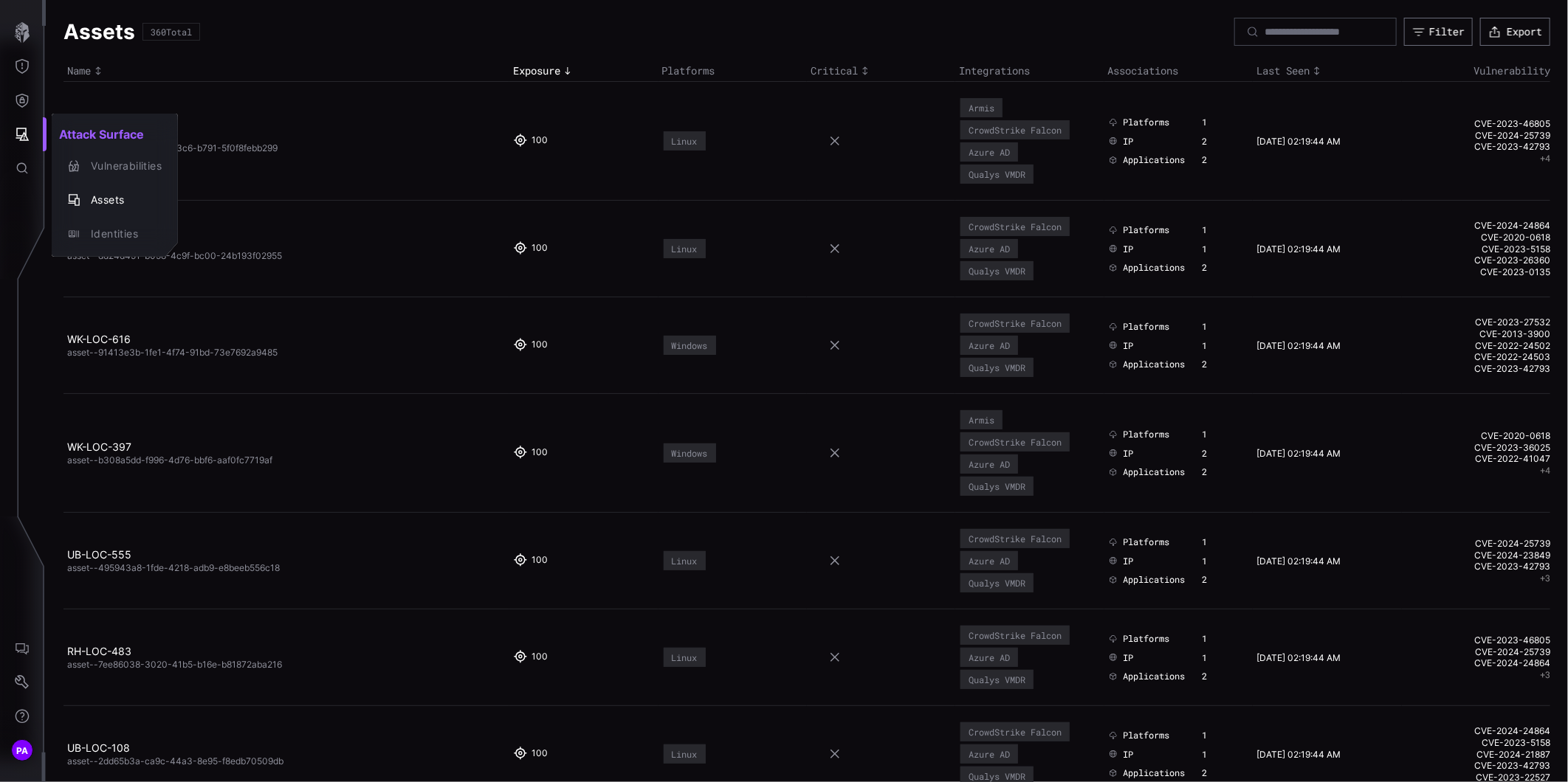
click at [22, 101] on div at bounding box center [784, 391] width 1568 height 782
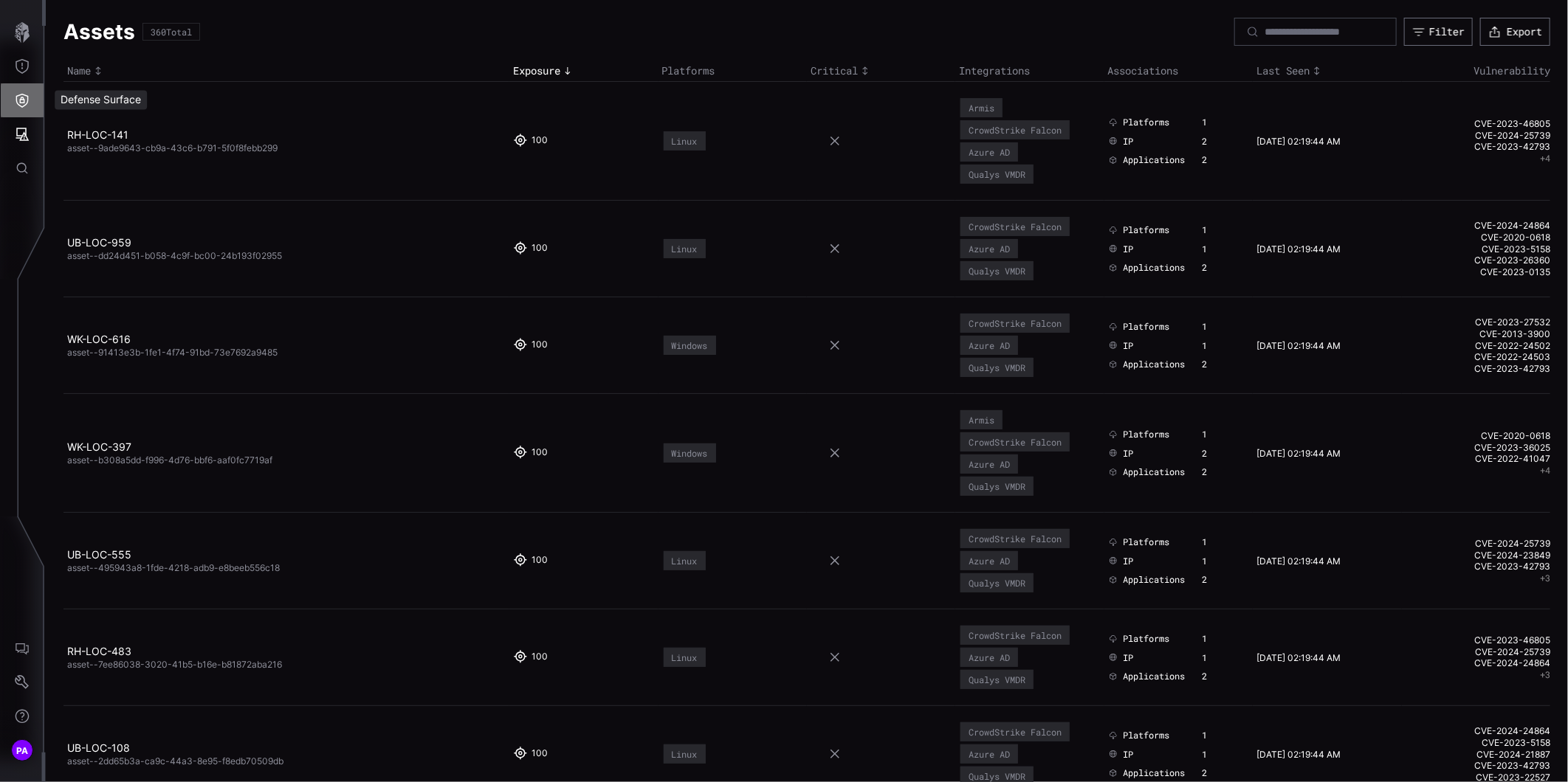
click at [20, 100] on icon "Defense Surface" at bounding box center [23, 101] width 12 height 14
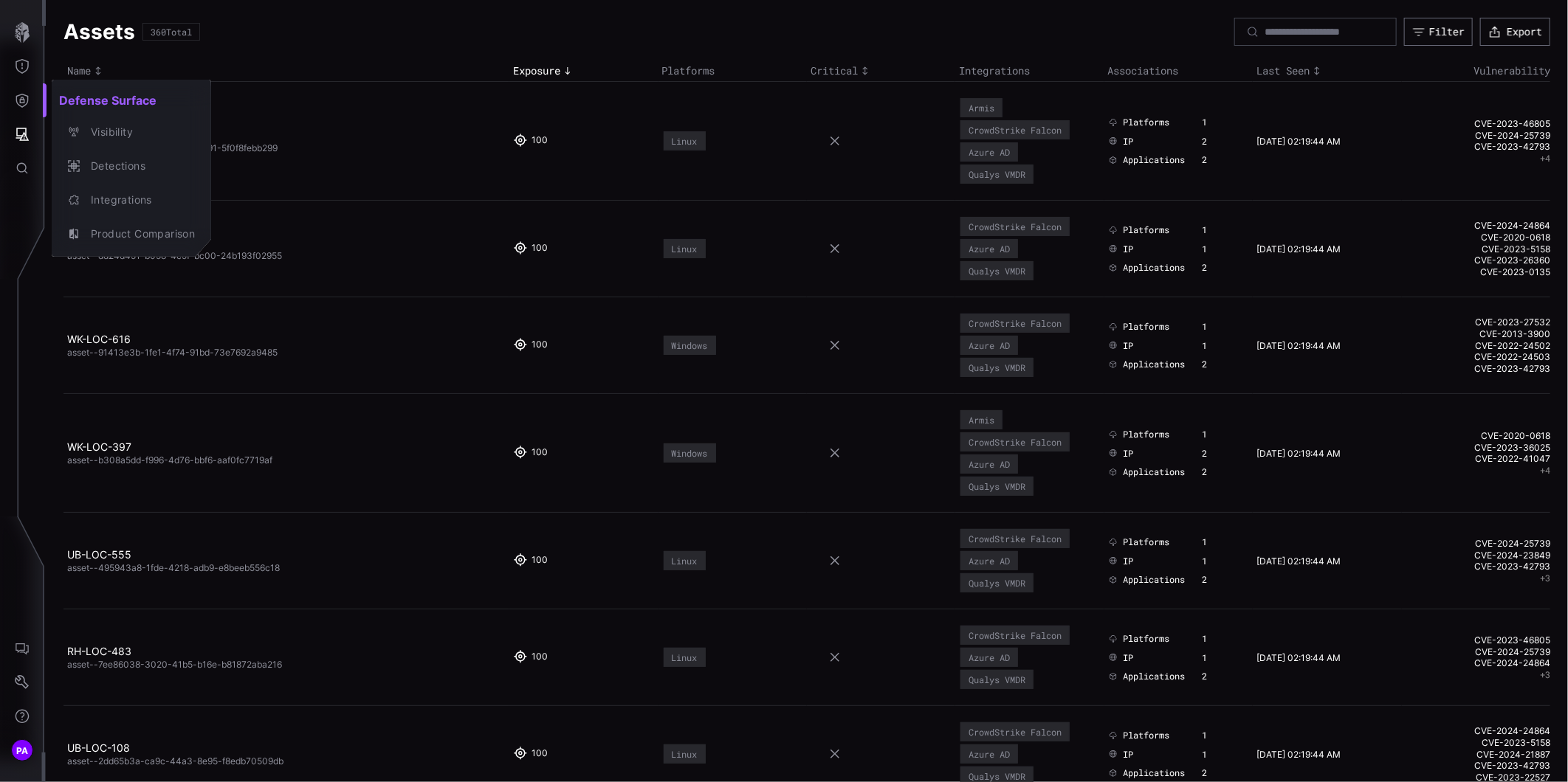
click at [22, 68] on div at bounding box center [784, 391] width 1568 height 782
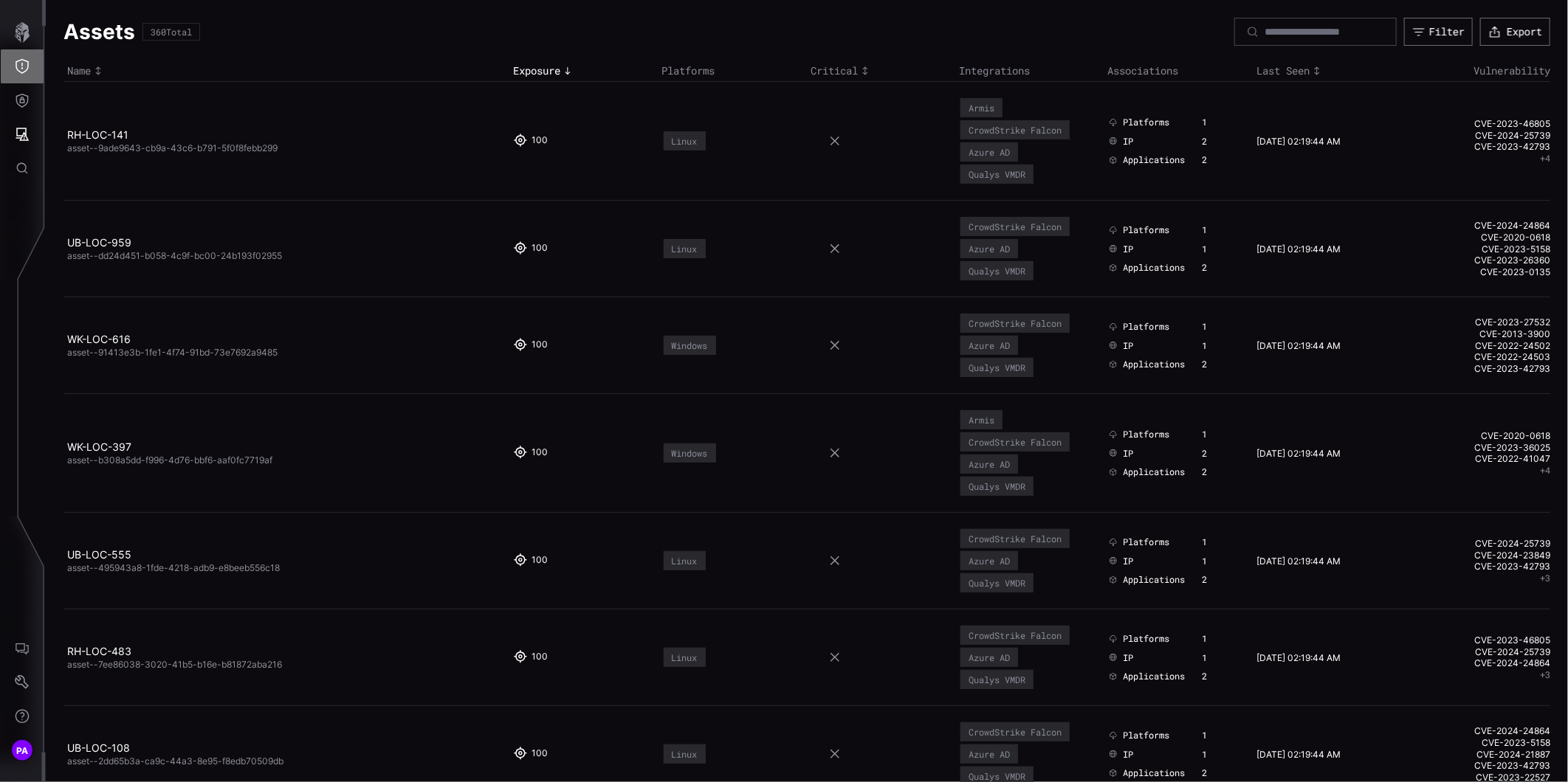
click at [22, 68] on icon "Threat Exposure" at bounding box center [22, 66] width 13 height 15
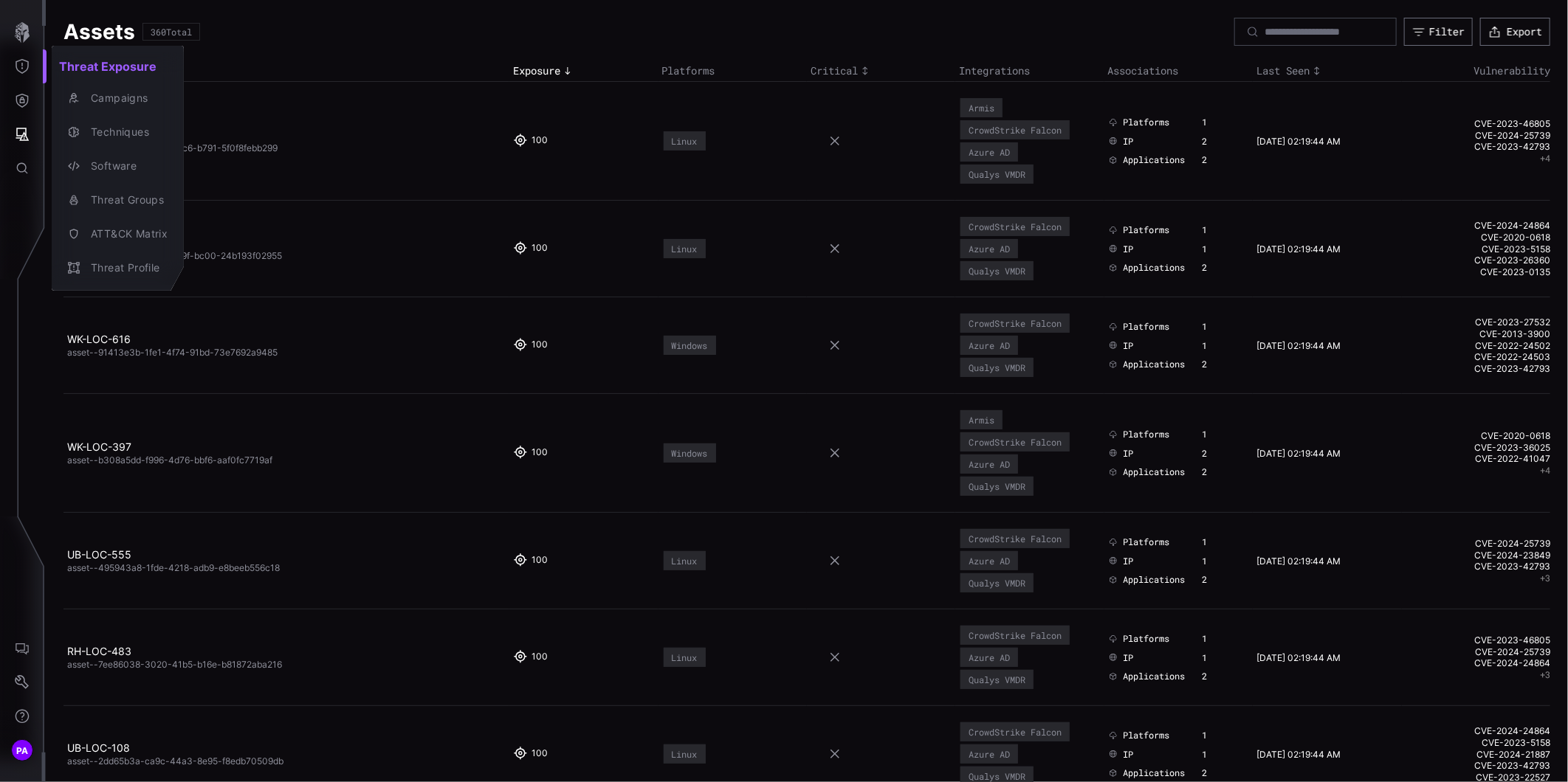
click at [19, 39] on div at bounding box center [784, 391] width 1568 height 782
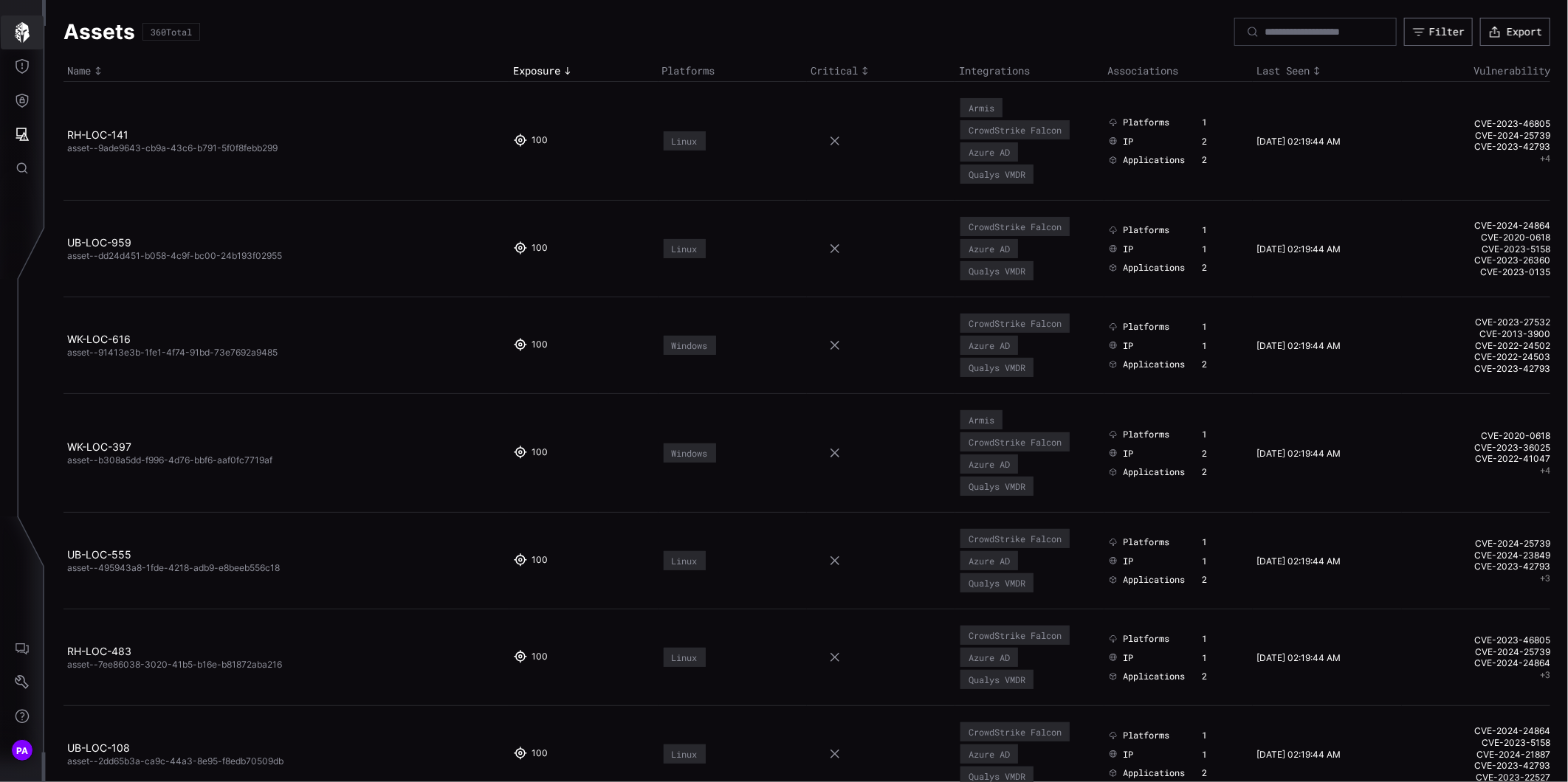
click at [19, 39] on icon "button" at bounding box center [22, 32] width 15 height 21
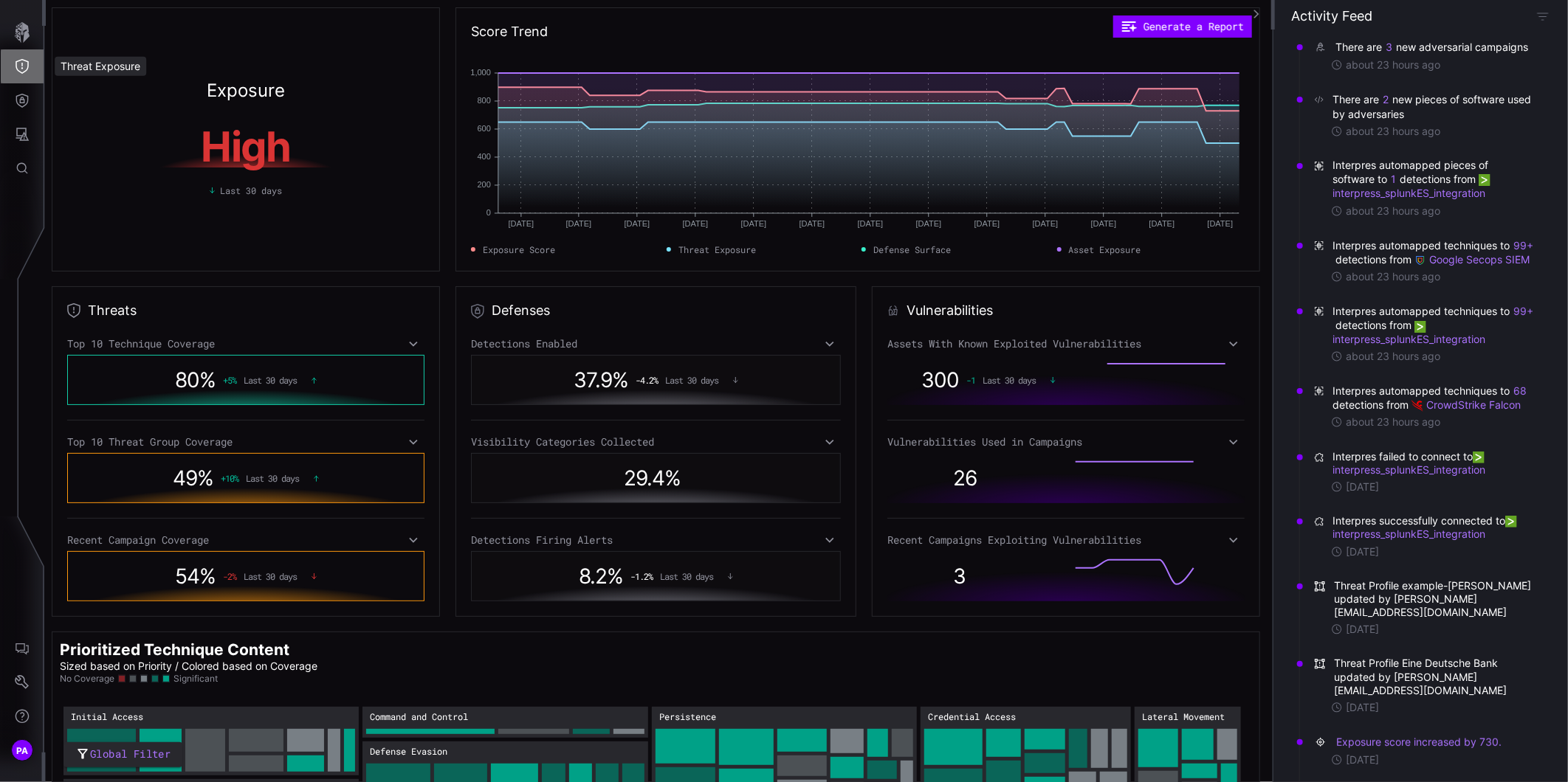
click at [21, 69] on icon "Threat Exposure" at bounding box center [22, 66] width 15 height 15
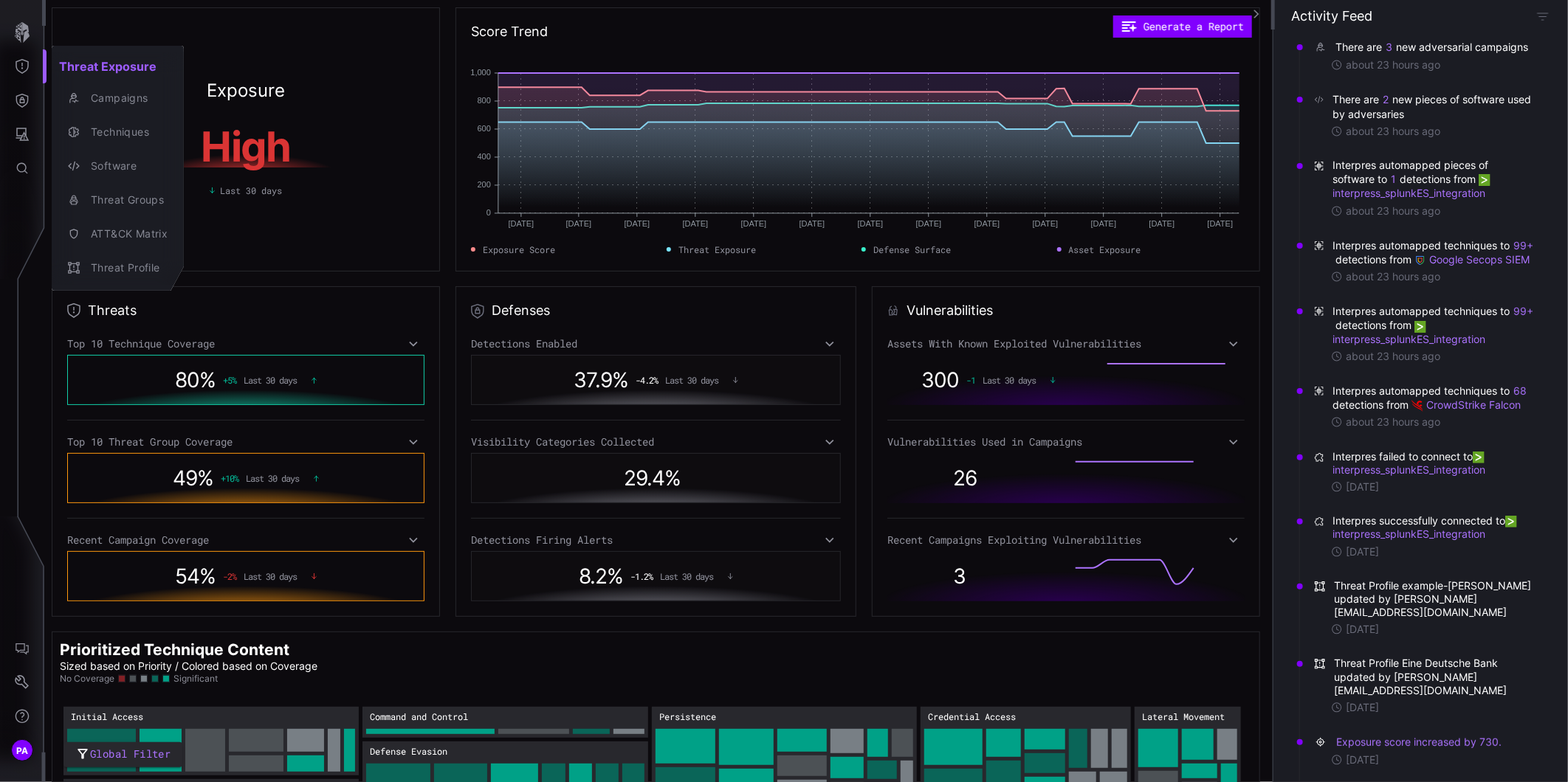
click at [21, 96] on div at bounding box center [784, 391] width 1568 height 782
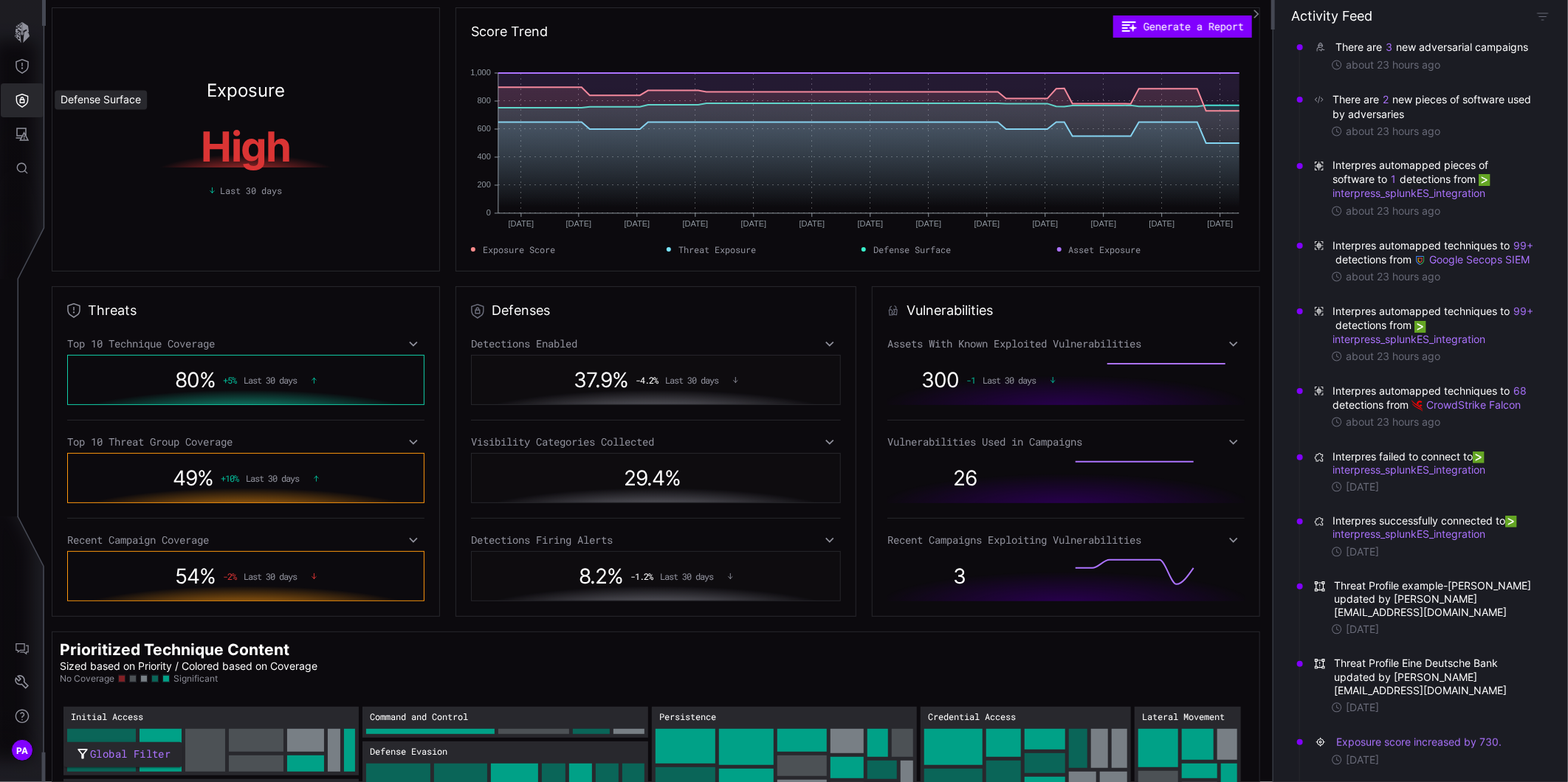
click at [21, 96] on icon "Defense Surface" at bounding box center [22, 100] width 15 height 15
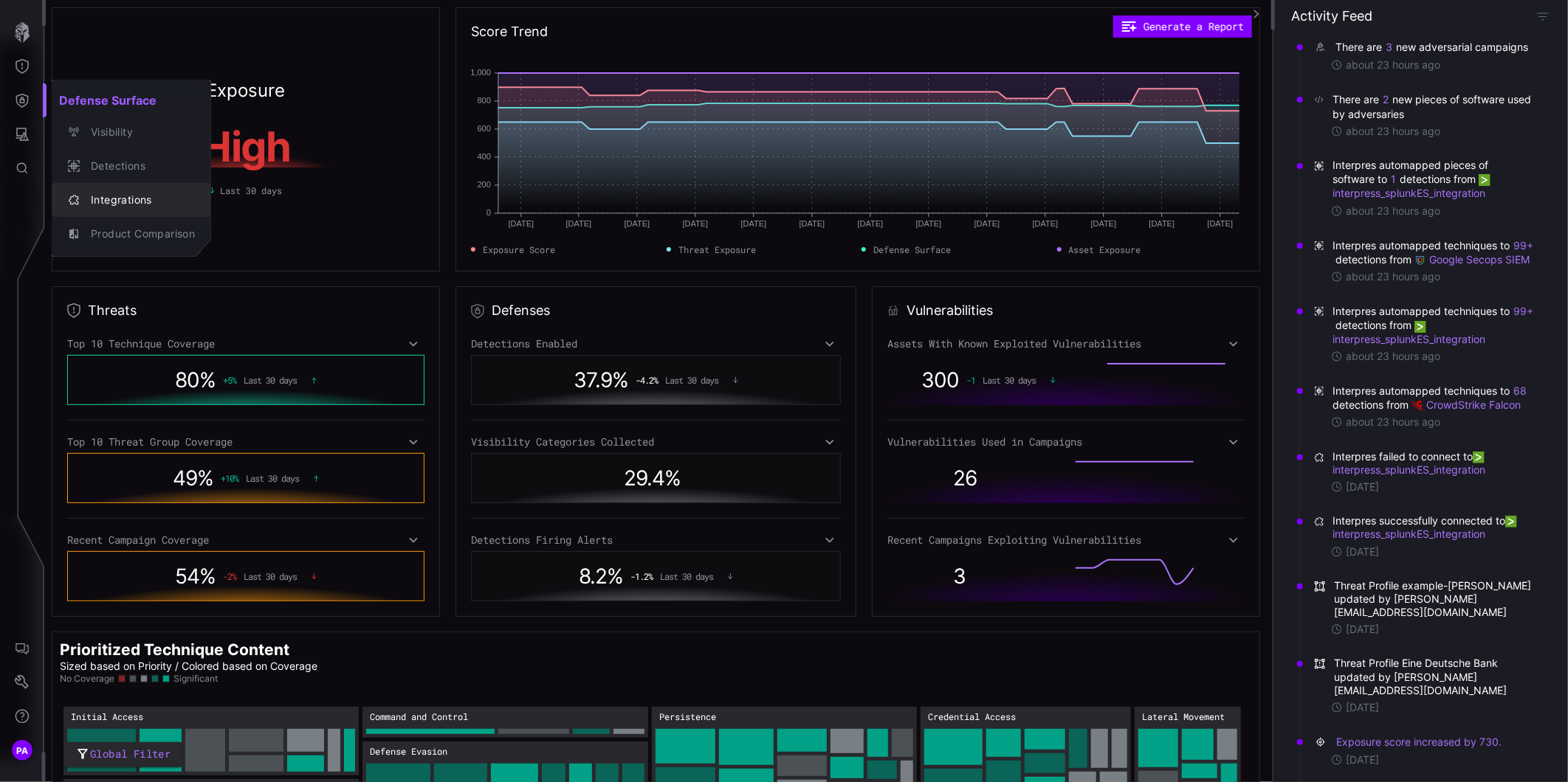
click at [120, 203] on div "Integrations" at bounding box center [138, 200] width 111 height 18
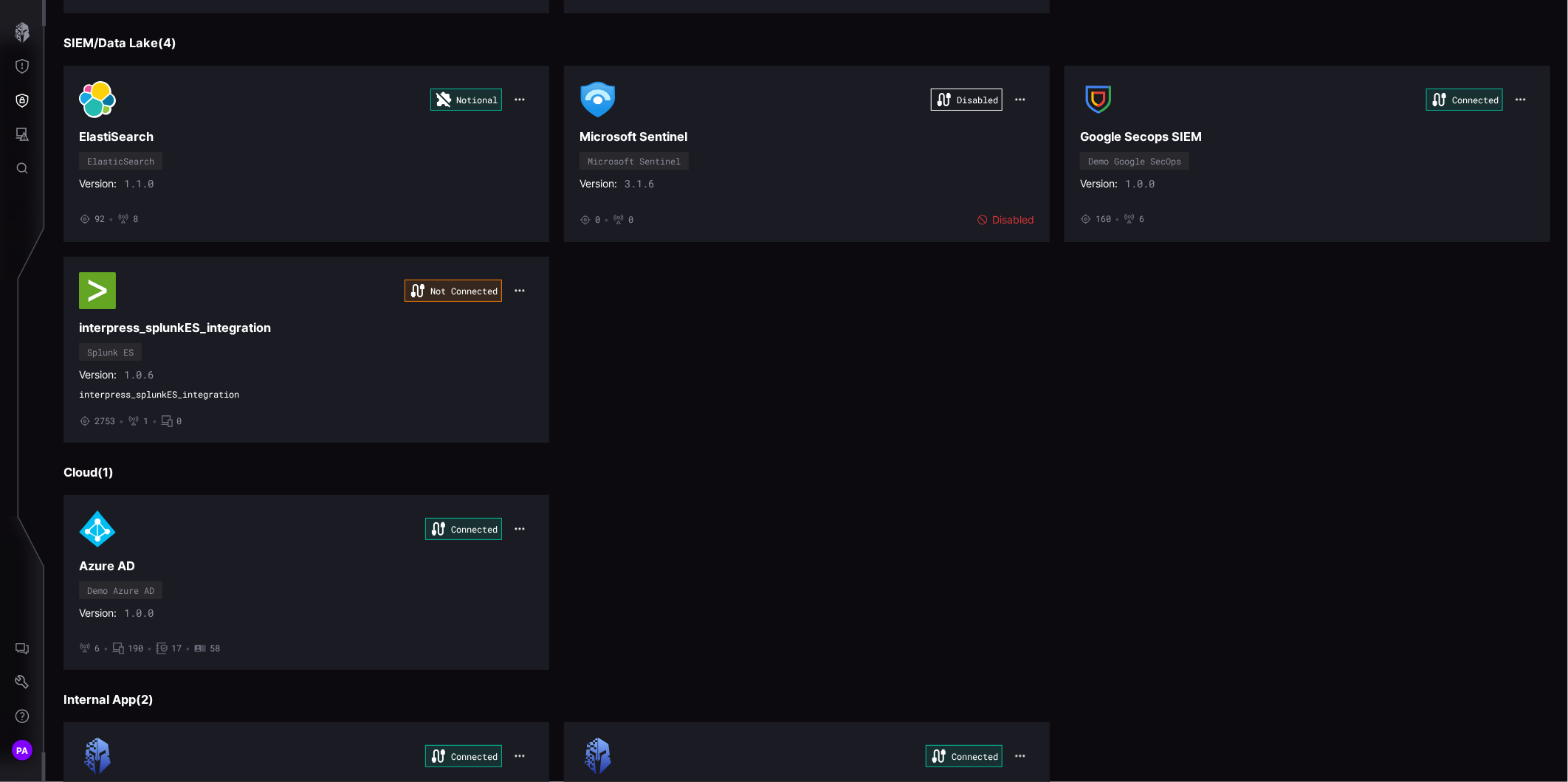
scroll to position [820, 0]
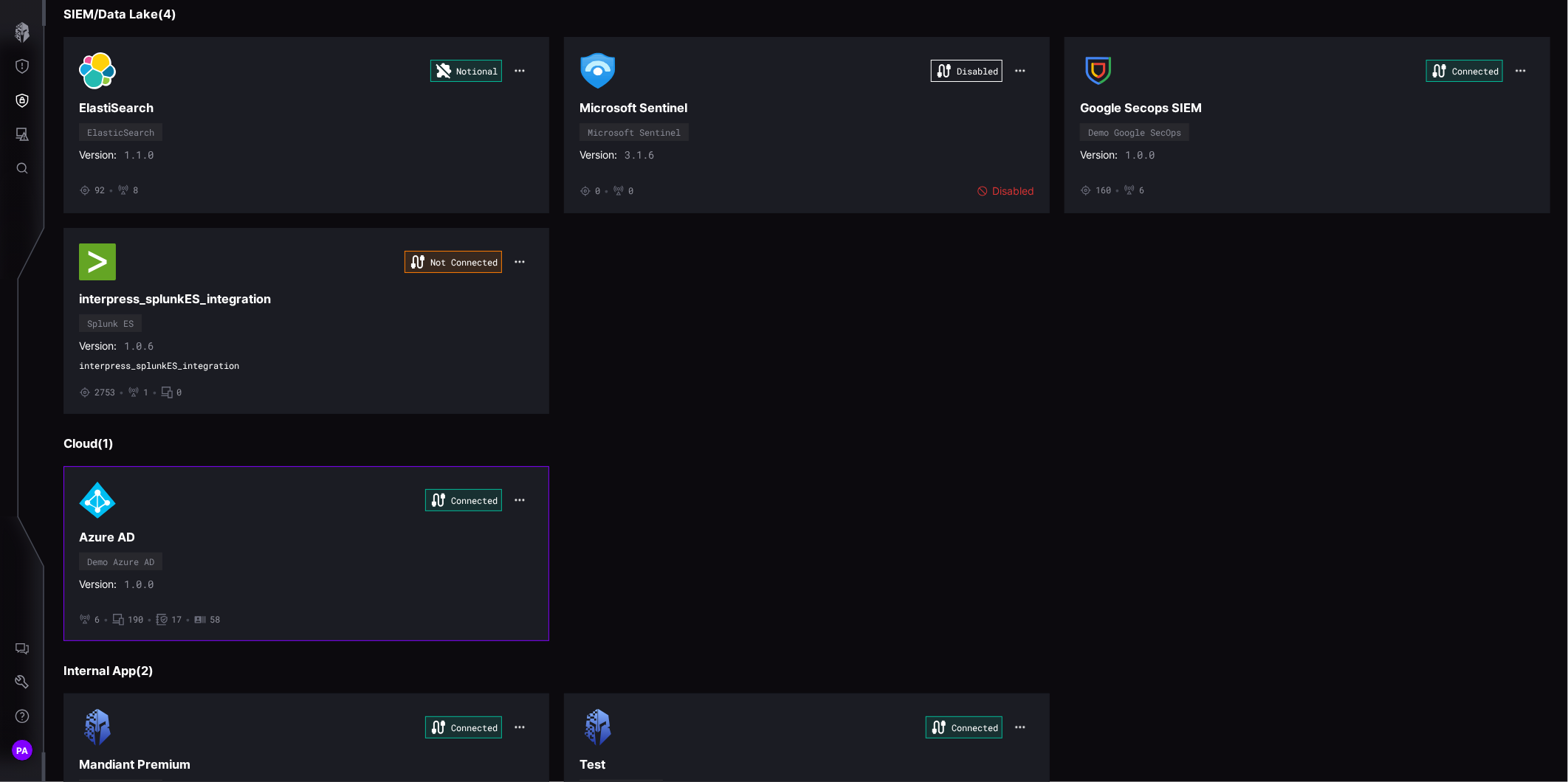
click at [131, 502] on div "Connected" at bounding box center [306, 500] width 455 height 37
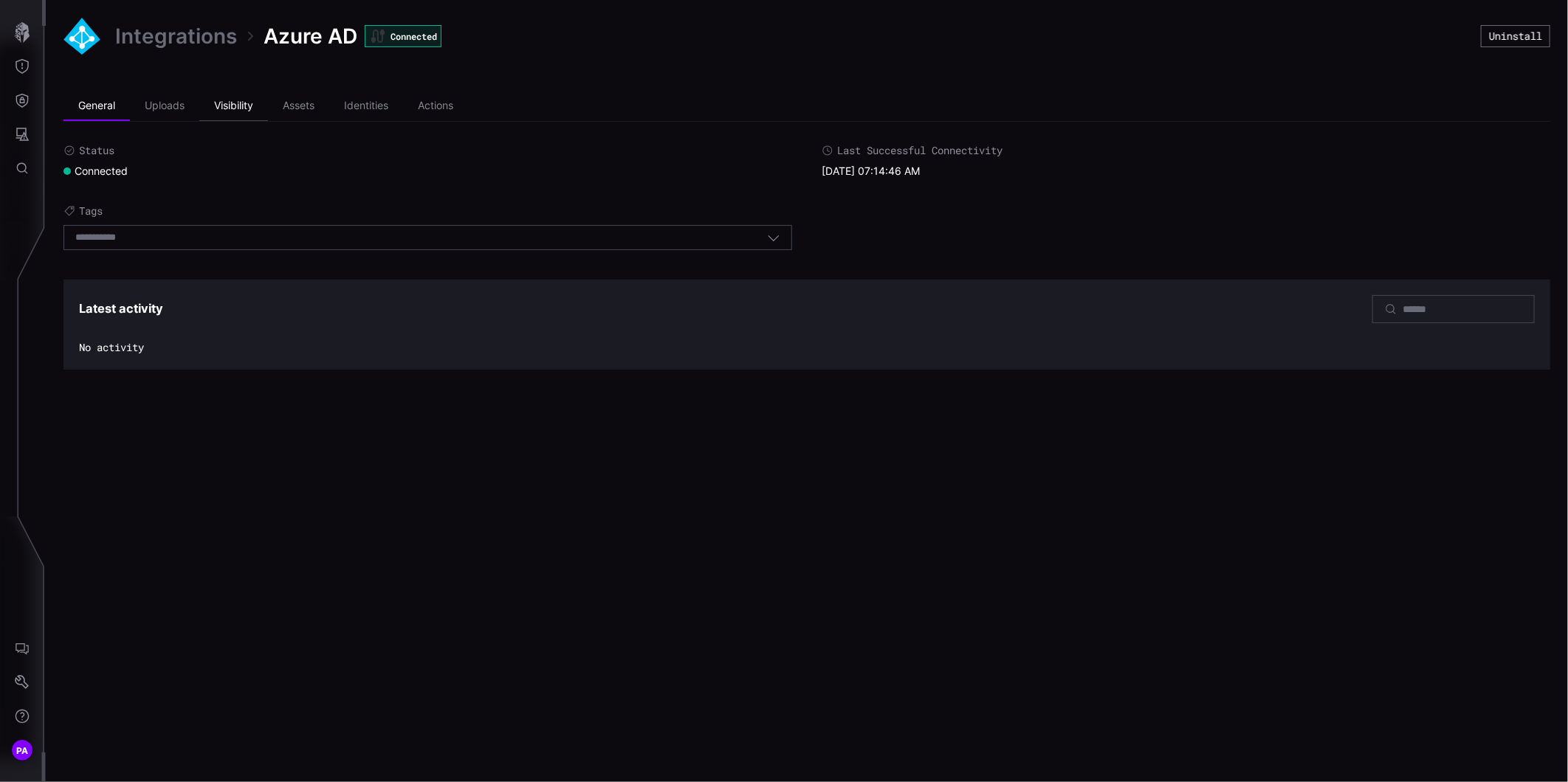
click at [241, 110] on li "Visibility" at bounding box center [234, 107] width 68 height 30
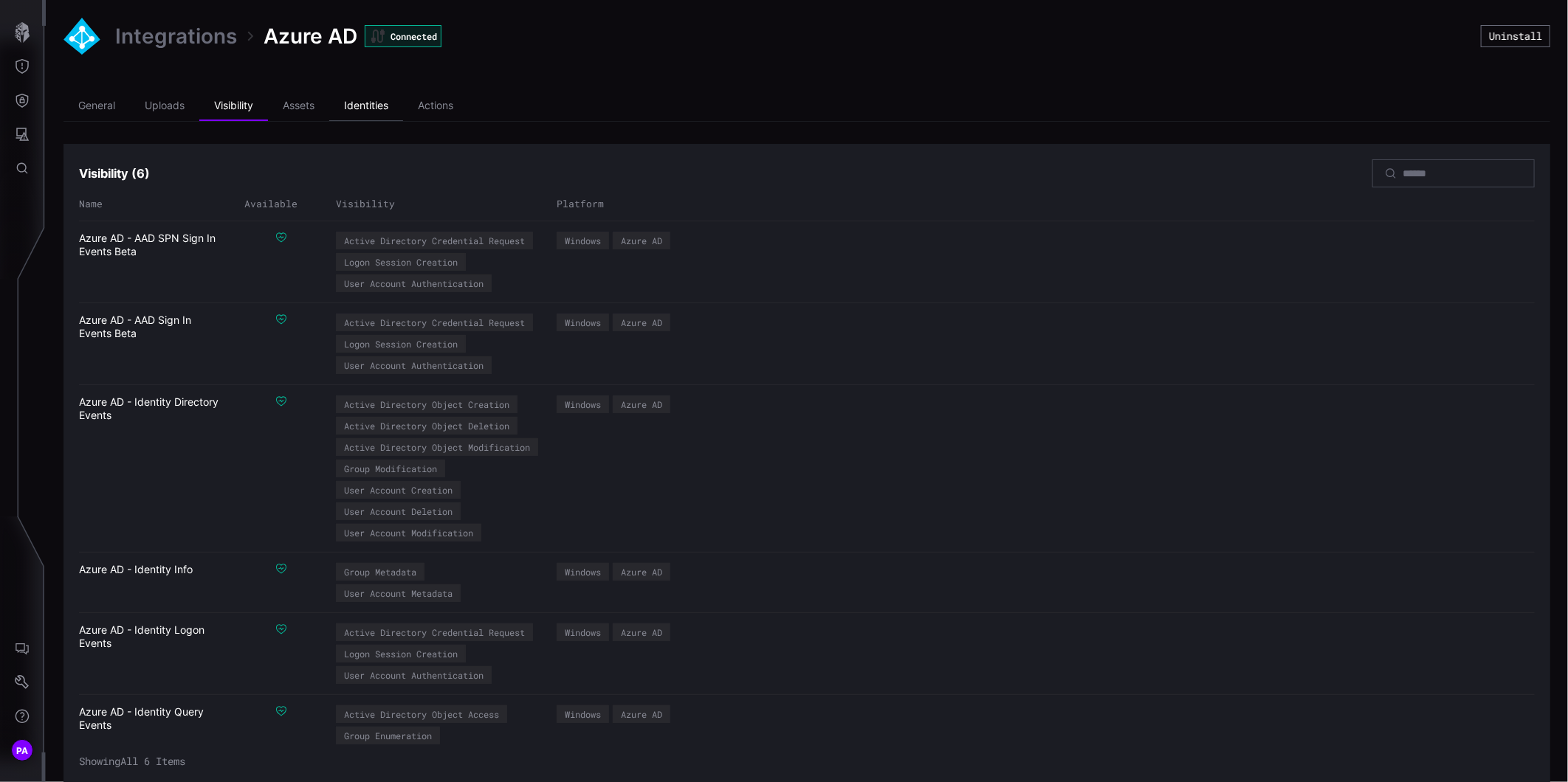
click at [357, 112] on li "Identities" at bounding box center [366, 107] width 74 height 30
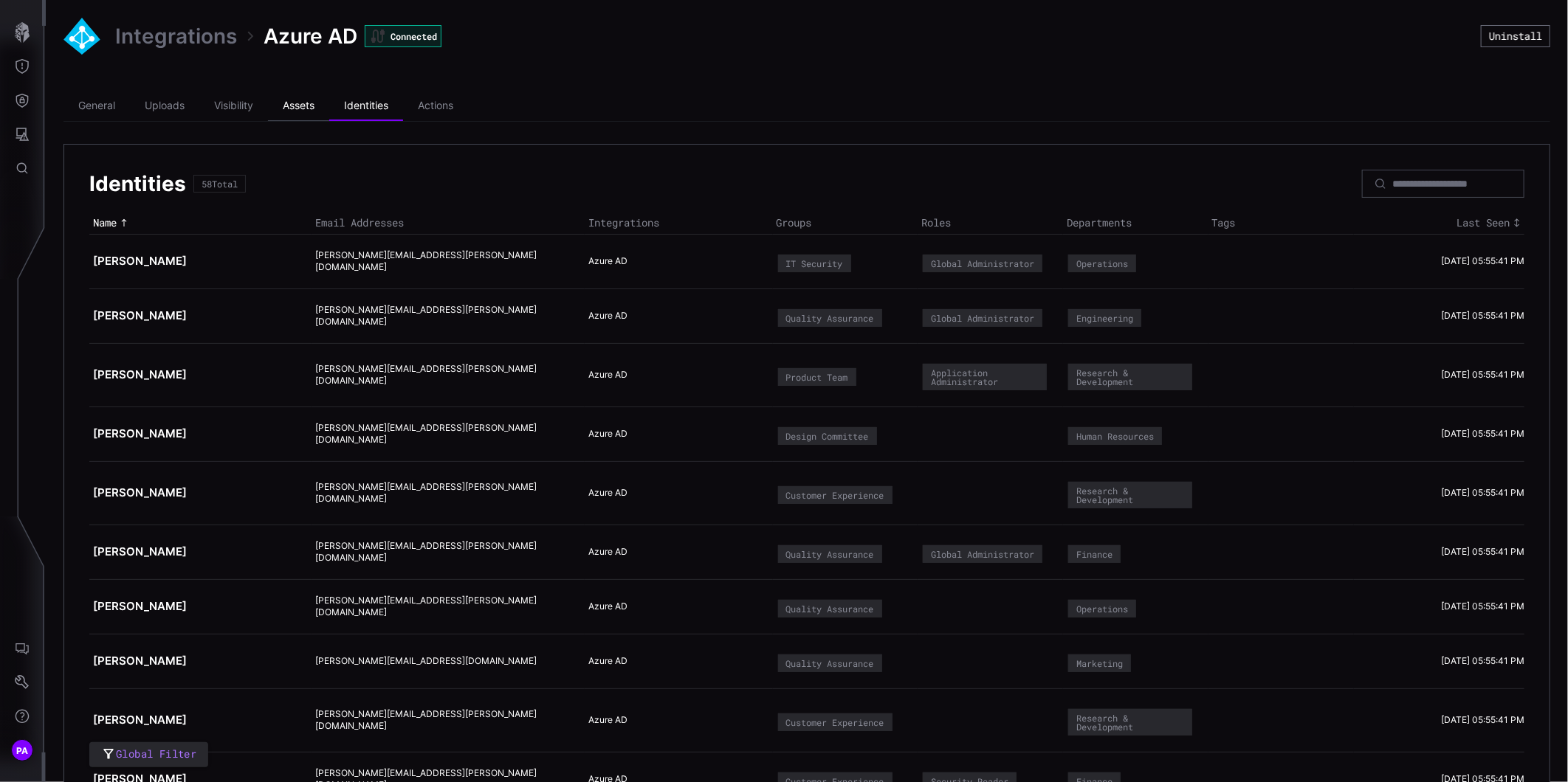
click at [289, 112] on li "Assets" at bounding box center [299, 107] width 61 height 30
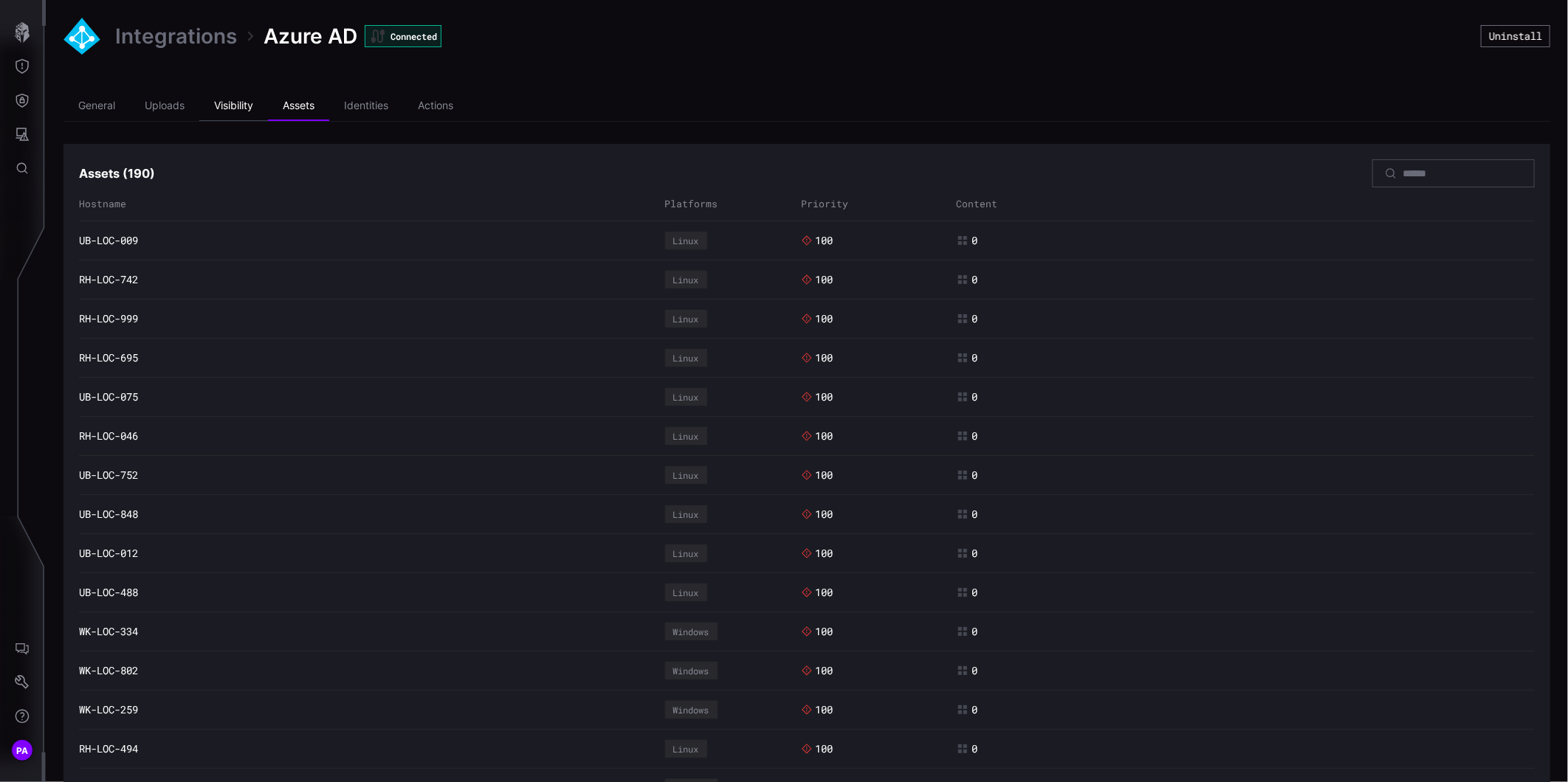
click at [241, 104] on li "Visibility" at bounding box center [234, 107] width 68 height 30
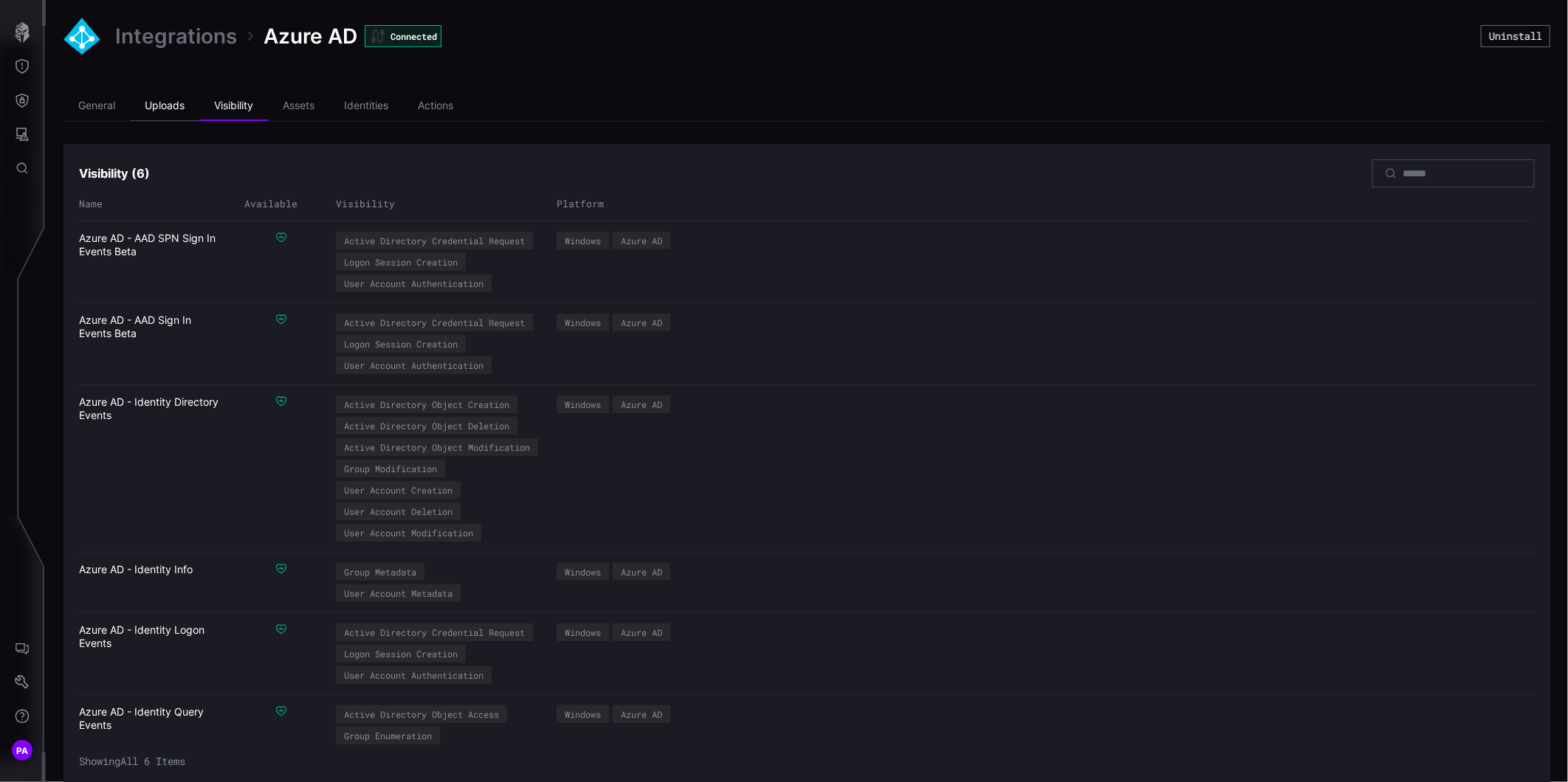
click at [178, 103] on li "Uploads" at bounding box center [164, 107] width 69 height 30
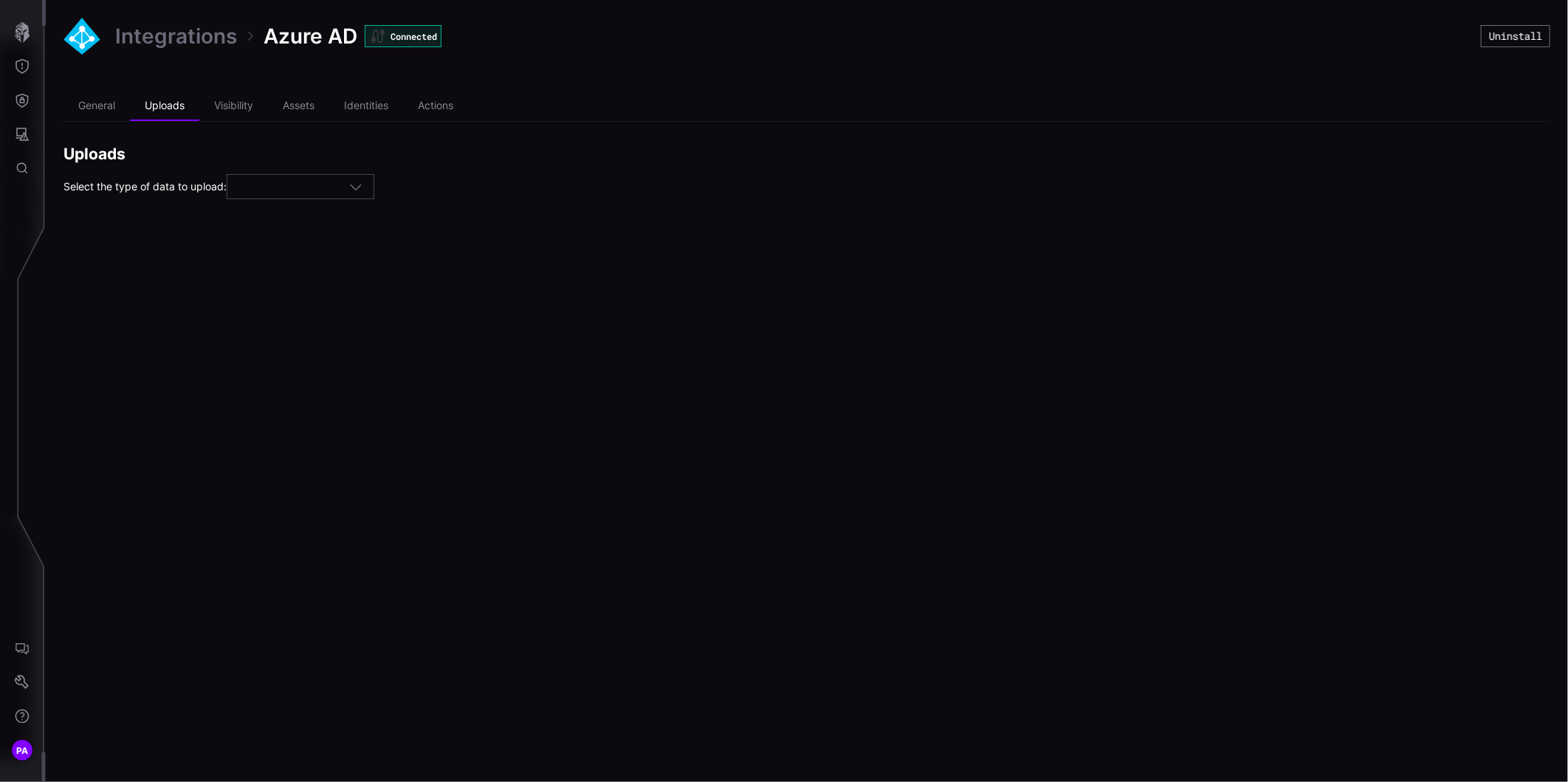
click at [291, 200] on div "Integrations Azure AD Connected Uninstall General Uploads Visibility Assets Ide…" at bounding box center [807, 109] width 1522 height 217
click at [291, 189] on div at bounding box center [293, 187] width 110 height 13
click at [477, 178] on div "Select the type of data to upload:" at bounding box center [806, 187] width 1487 height 25
click at [21, 68] on icon "Threat Exposure" at bounding box center [22, 66] width 15 height 15
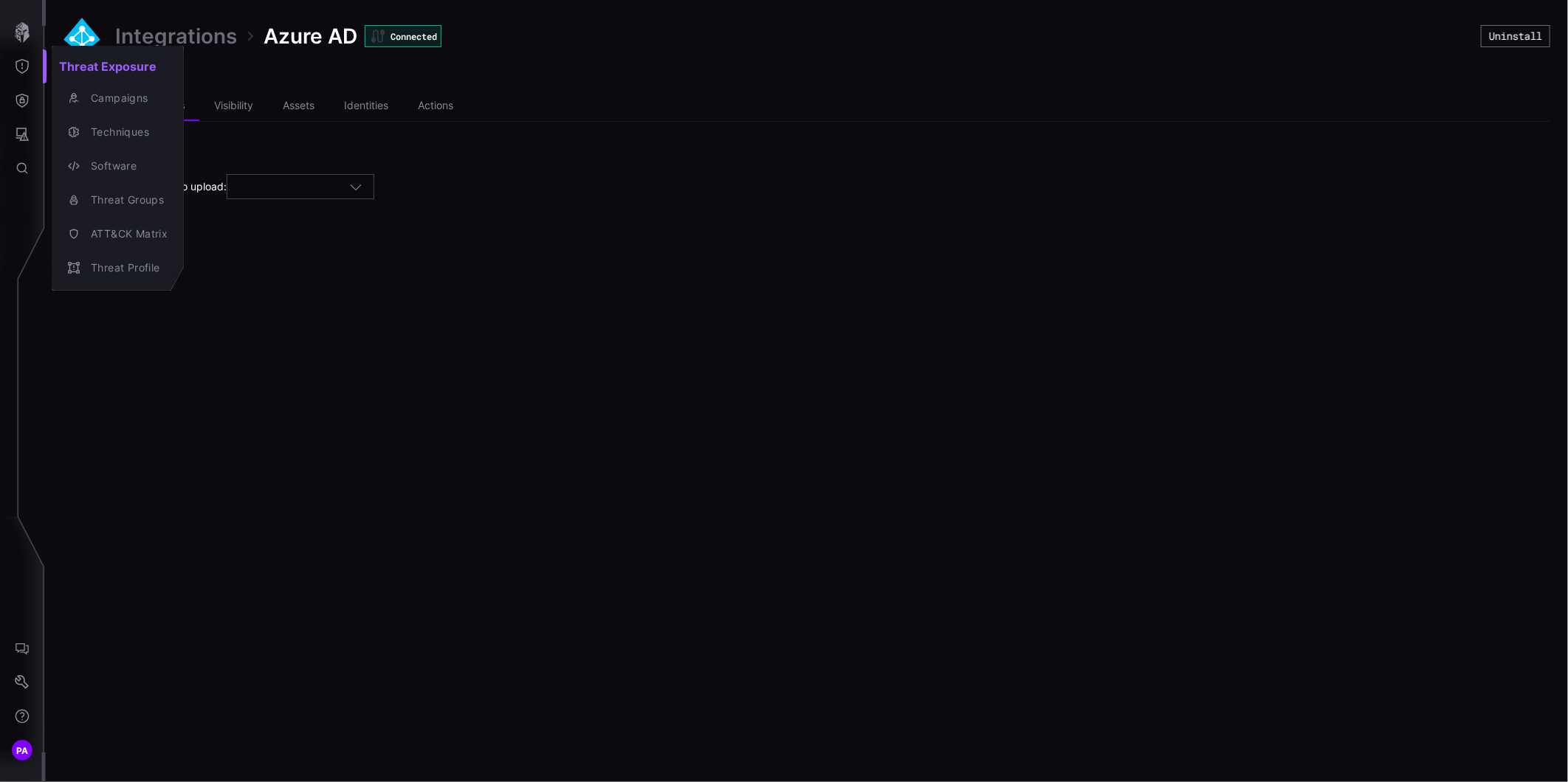
click at [399, 556] on div at bounding box center [784, 391] width 1568 height 782
